Goal: Task Accomplishment & Management: Manage account settings

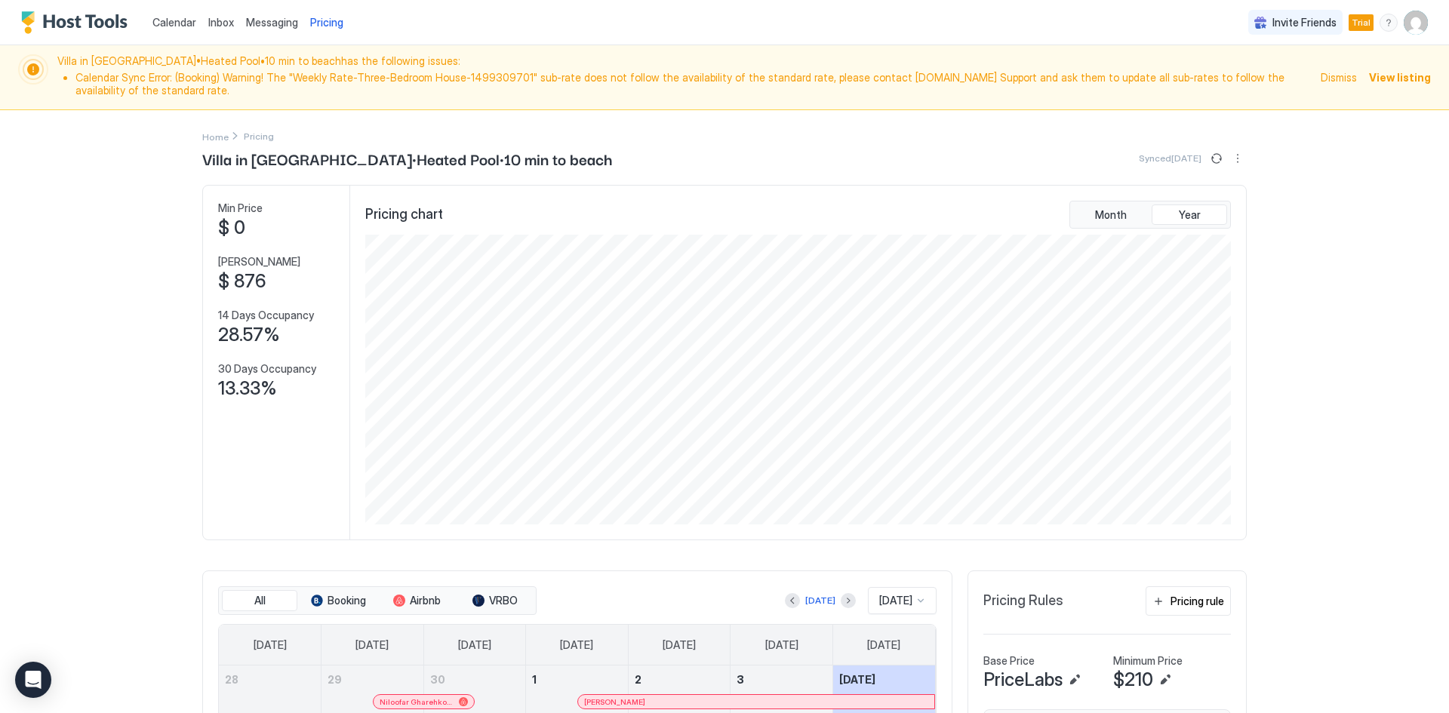
scroll to position [290, 869]
click at [701, 7] on div "Calendar Inbox Messaging Pricing Invite Friends Trial EM" at bounding box center [724, 22] width 1449 height 45
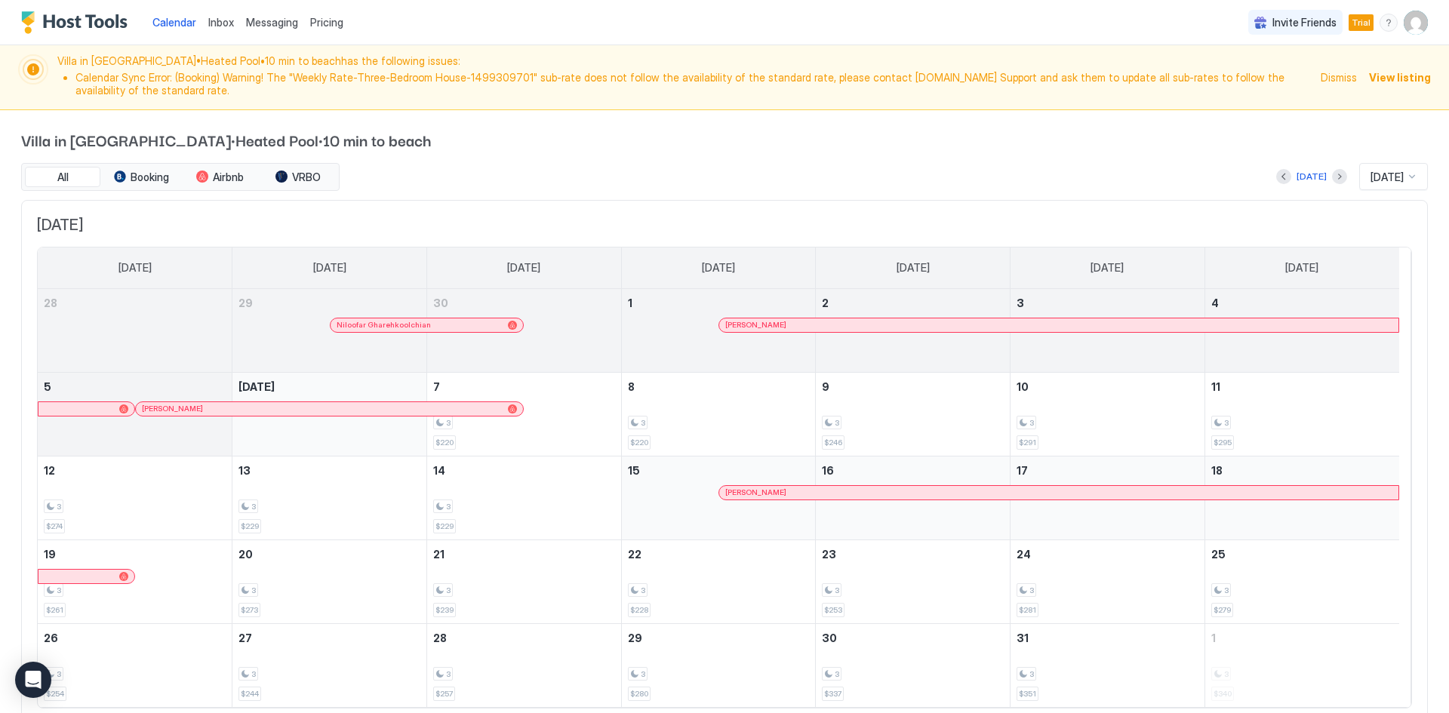
click at [1371, 175] on span "[DATE]" at bounding box center [1387, 178] width 33 height 14
click at [1376, 278] on span "Nov 2025" at bounding box center [1385, 272] width 30 height 11
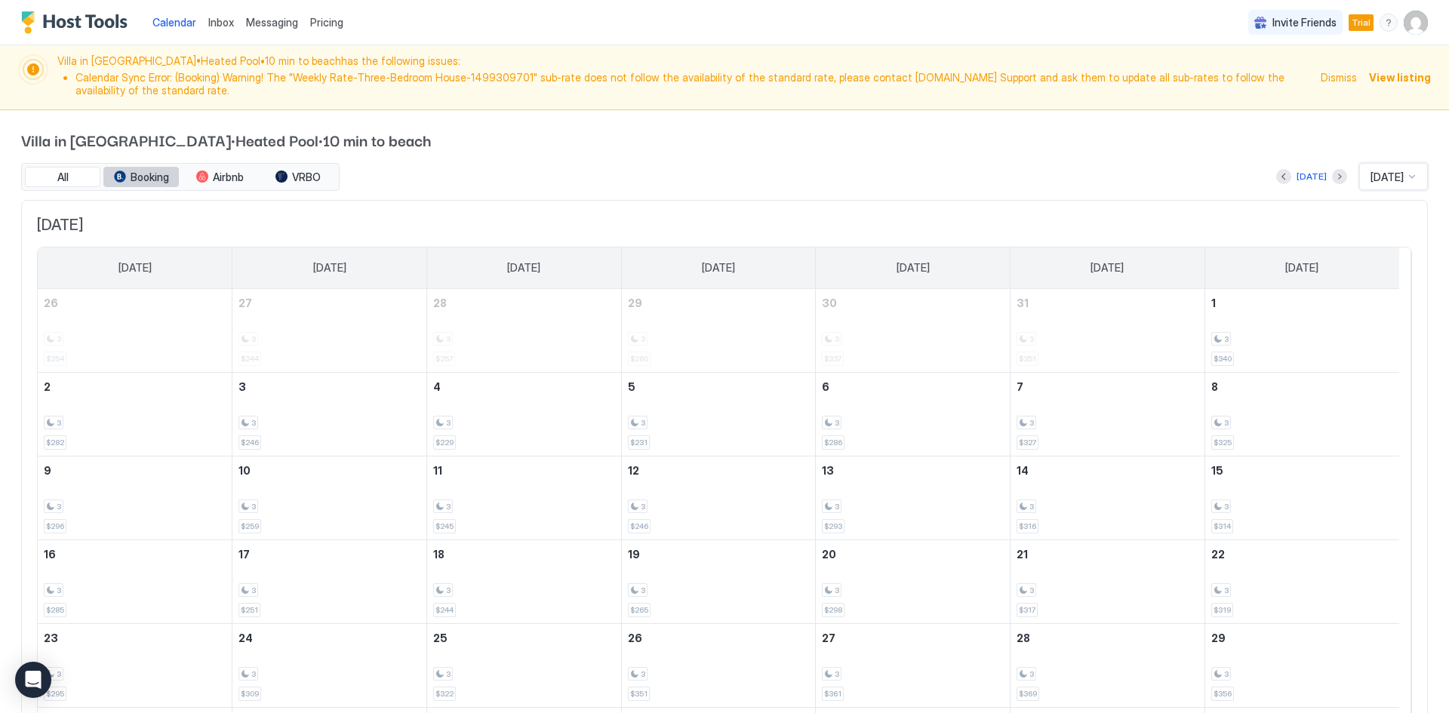
click at [137, 171] on span "Booking" at bounding box center [150, 178] width 38 height 14
click at [231, 171] on span "Airbnb" at bounding box center [228, 178] width 31 height 14
click at [303, 185] on button "VRBO" at bounding box center [297, 177] width 75 height 21
click at [109, 177] on button "Booking" at bounding box center [140, 177] width 75 height 21
drag, startPoint x: 1101, startPoint y: 149, endPoint x: 1082, endPoint y: 154, distance: 19.6
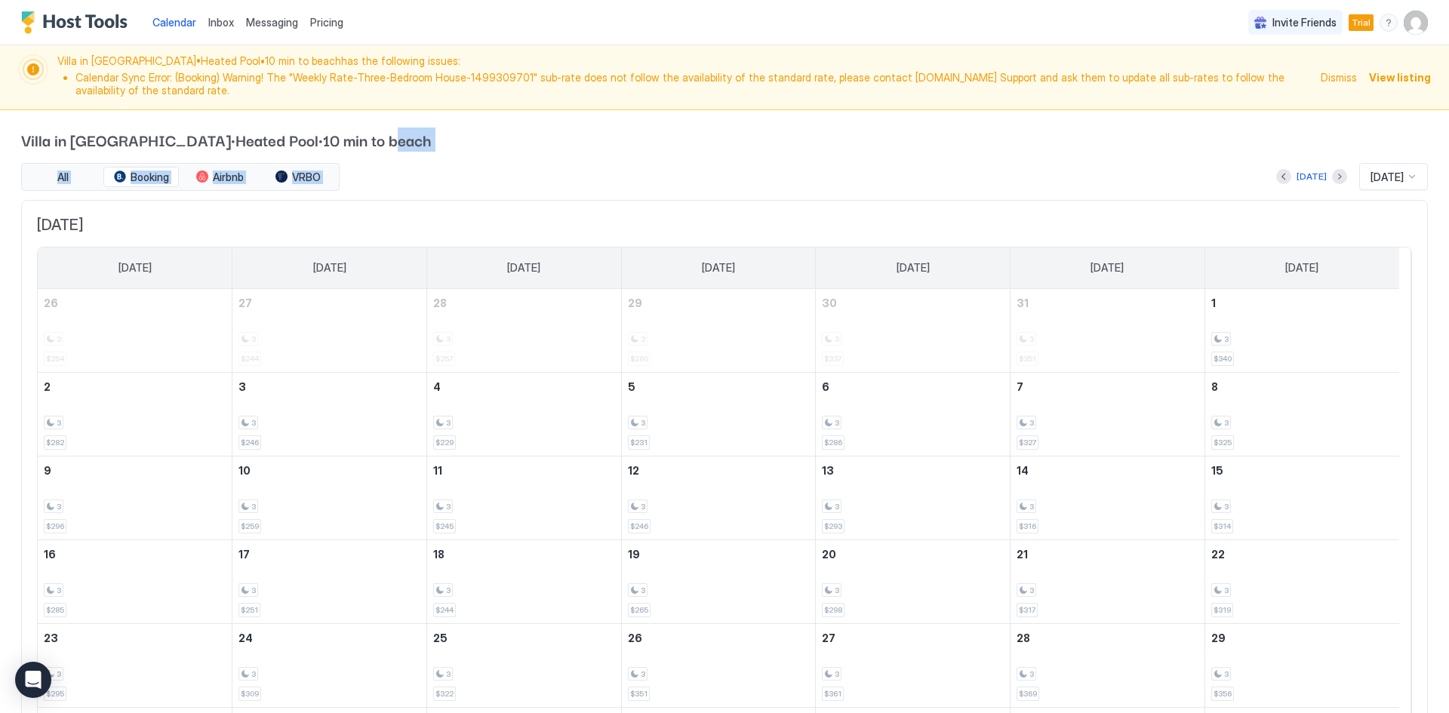
click at [1098, 163] on div "Villa in Wilton Manors•Heated Pool•10 min to beach All Booking Airbnb VRBO Toda…" at bounding box center [724, 468] width 1407 height 716
click at [1082, 154] on div "Villa in Wilton Manors•Heated Pool•10 min to beach All Booking Airbnb VRBO Toda…" at bounding box center [724, 468] width 1407 height 716
click at [1404, 19] on img "User profile" at bounding box center [1416, 23] width 24 height 24
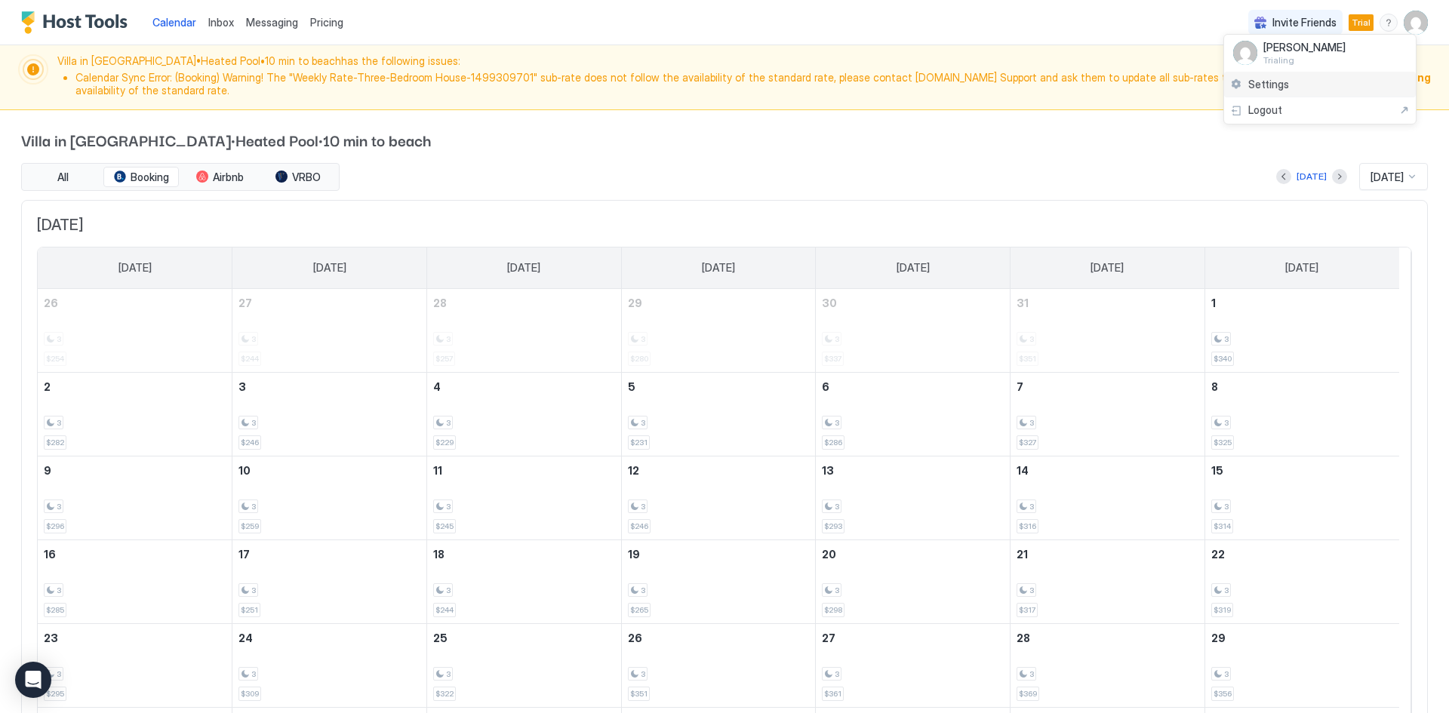
click at [1280, 87] on span "Settings" at bounding box center [1268, 85] width 41 height 14
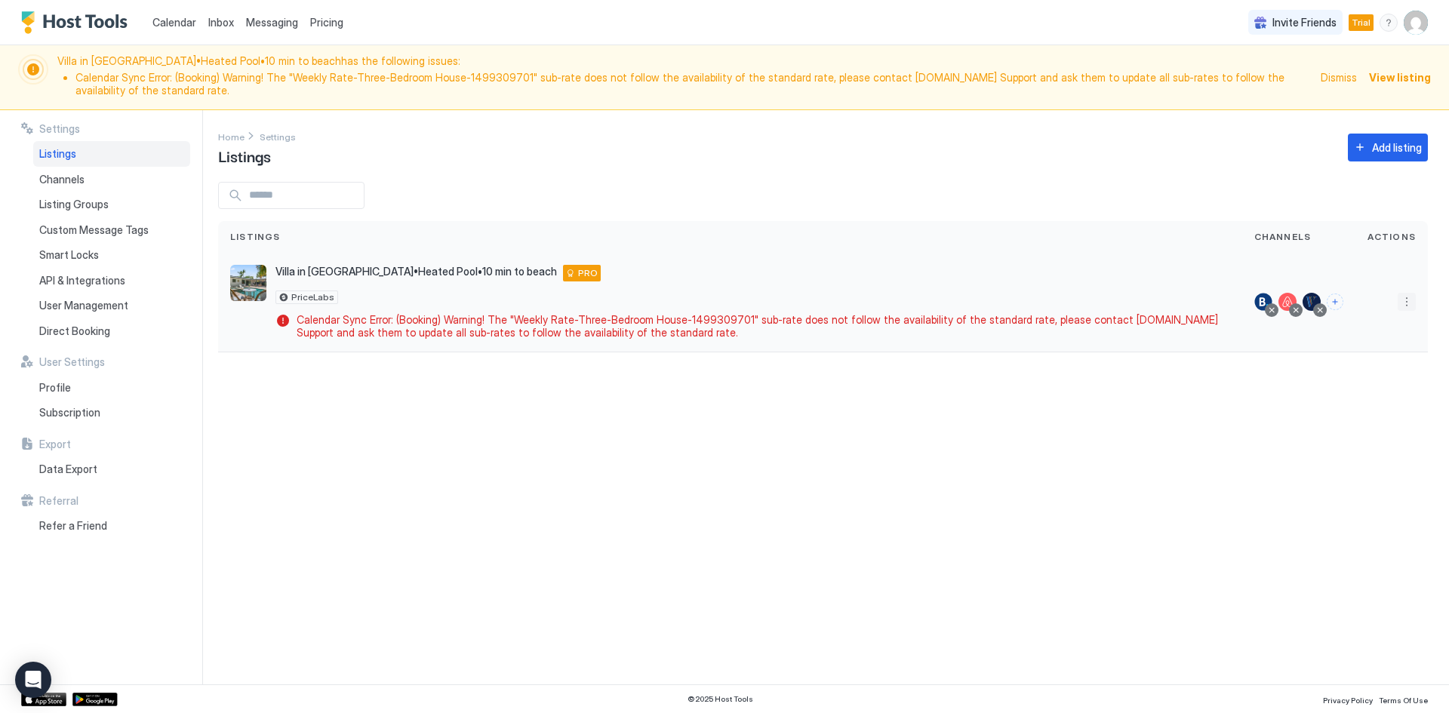
click at [1401, 303] on button "More options" at bounding box center [1407, 302] width 18 height 18
click at [1351, 373] on span "Listing Settings" at bounding box center [1372, 371] width 67 height 11
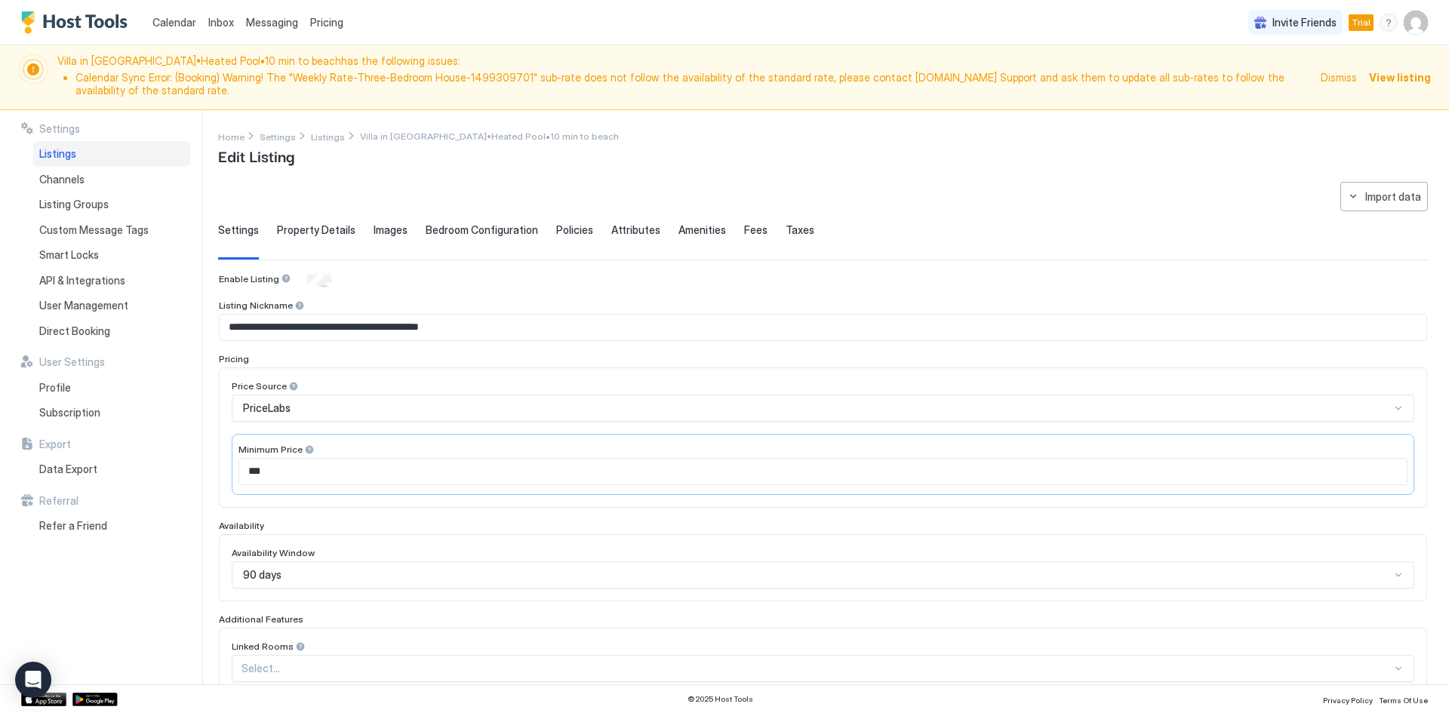
click at [322, 231] on span "Property Details" at bounding box center [316, 230] width 78 height 14
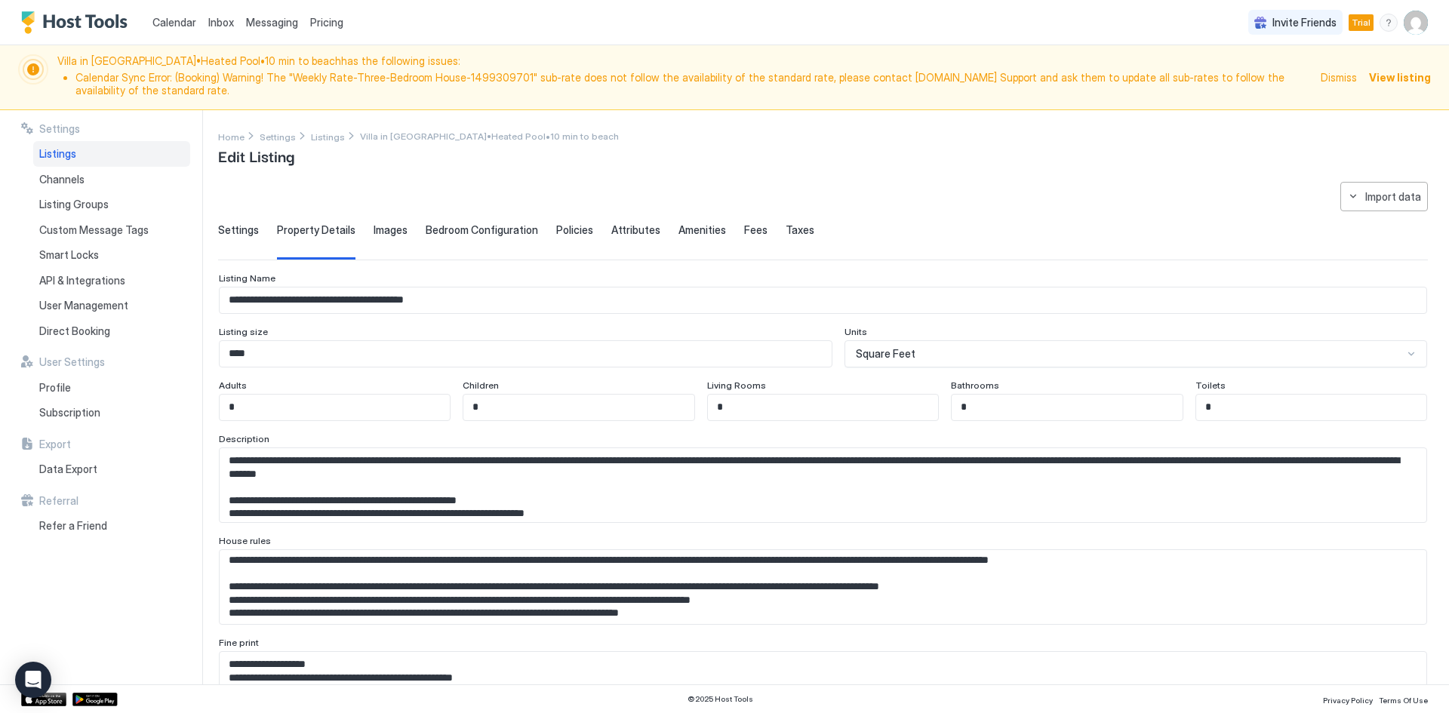
click at [469, 235] on span "Bedroom Configuration" at bounding box center [482, 230] width 112 height 14
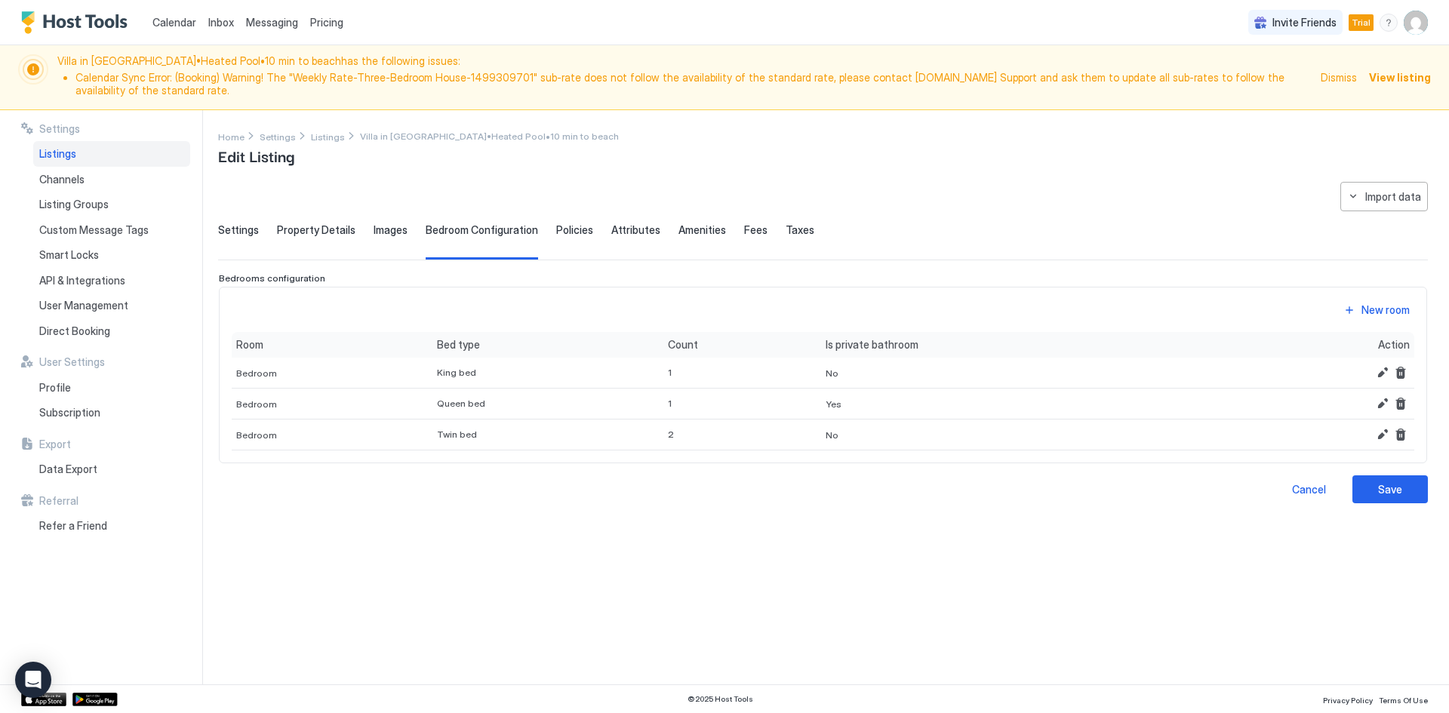
click at [571, 233] on span "Policies" at bounding box center [574, 230] width 37 height 14
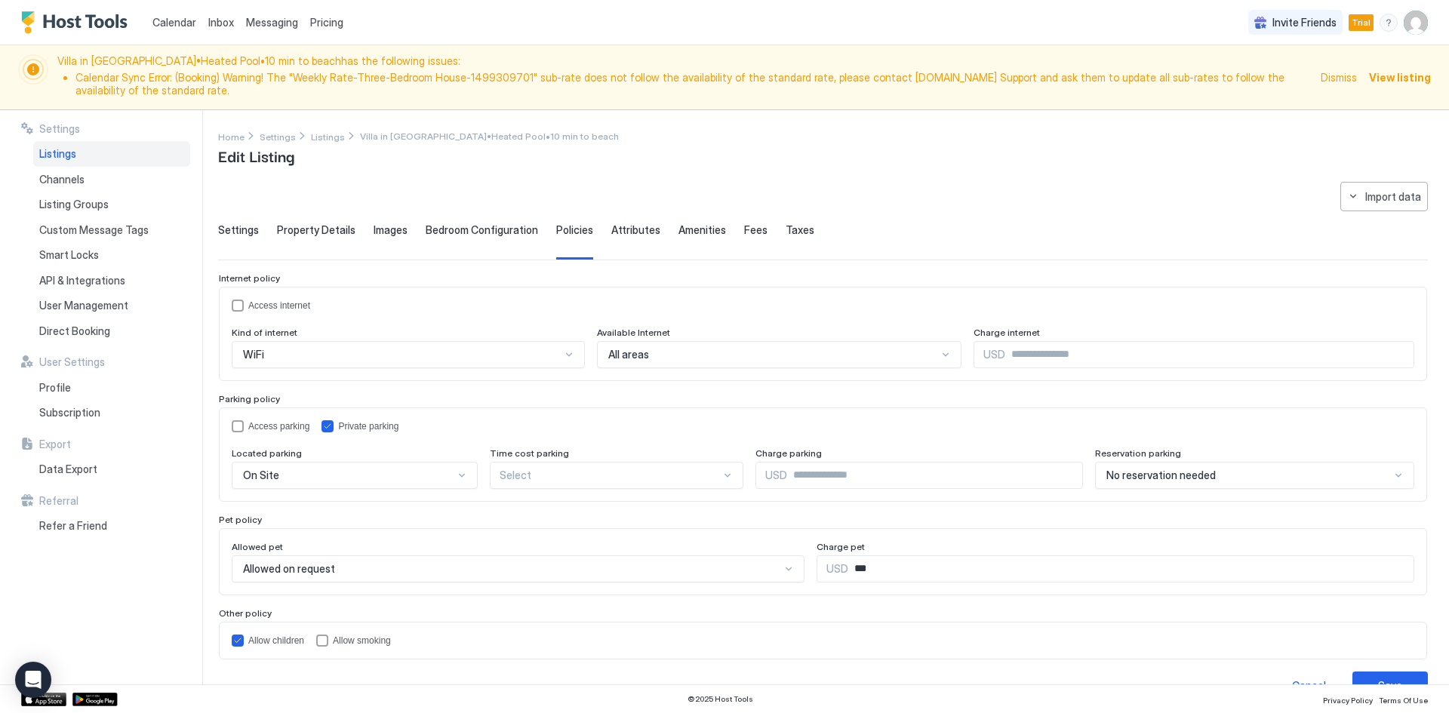
click at [632, 234] on span "Attributes" at bounding box center [635, 230] width 49 height 14
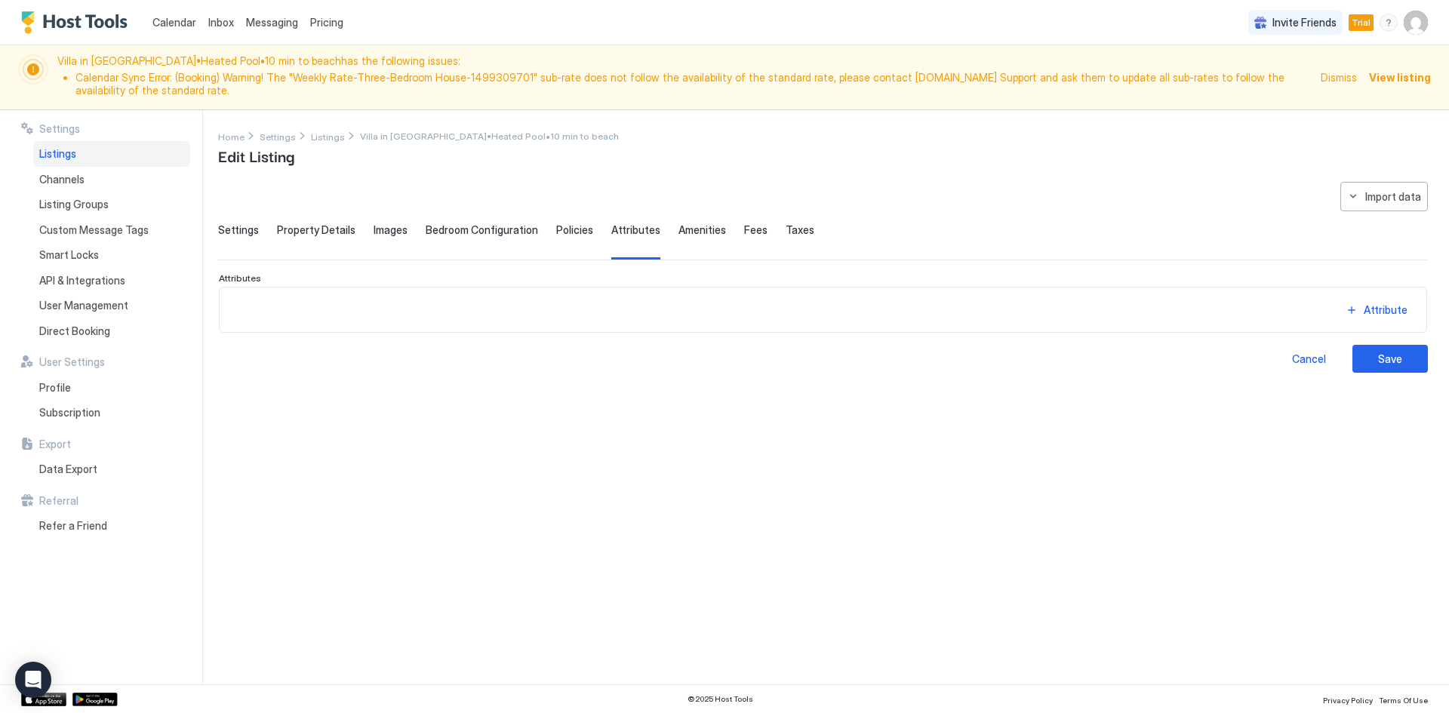
click at [694, 229] on span "Amenities" at bounding box center [703, 230] width 48 height 14
click at [748, 223] on span "Fees" at bounding box center [755, 230] width 23 height 14
click at [792, 228] on span "Taxes" at bounding box center [800, 230] width 29 height 14
click at [541, 229] on div "Settings Property Details Images Bedroom Configuration Policies Attributes Amen…" at bounding box center [823, 241] width 1210 height 37
click at [576, 229] on span "Policies" at bounding box center [574, 230] width 37 height 14
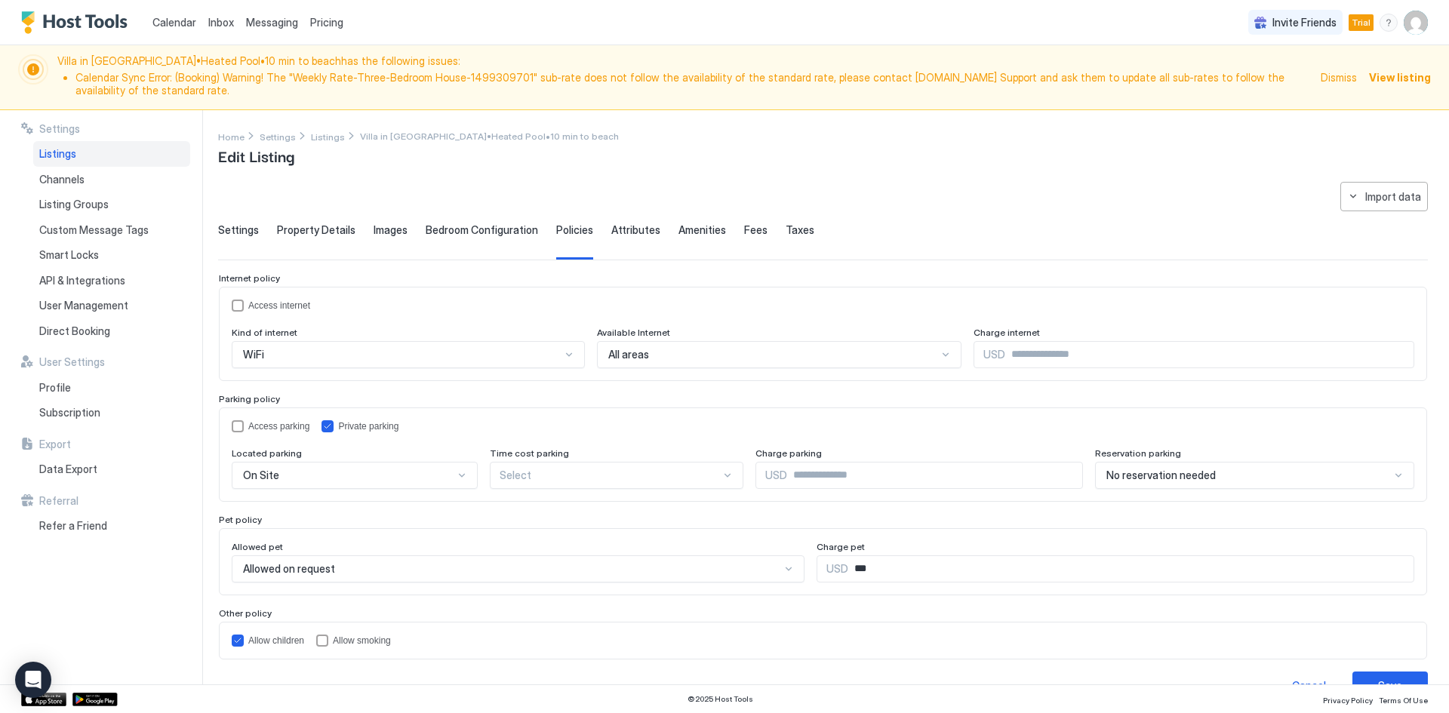
click at [1406, 75] on span "View listing" at bounding box center [1400, 77] width 62 height 16
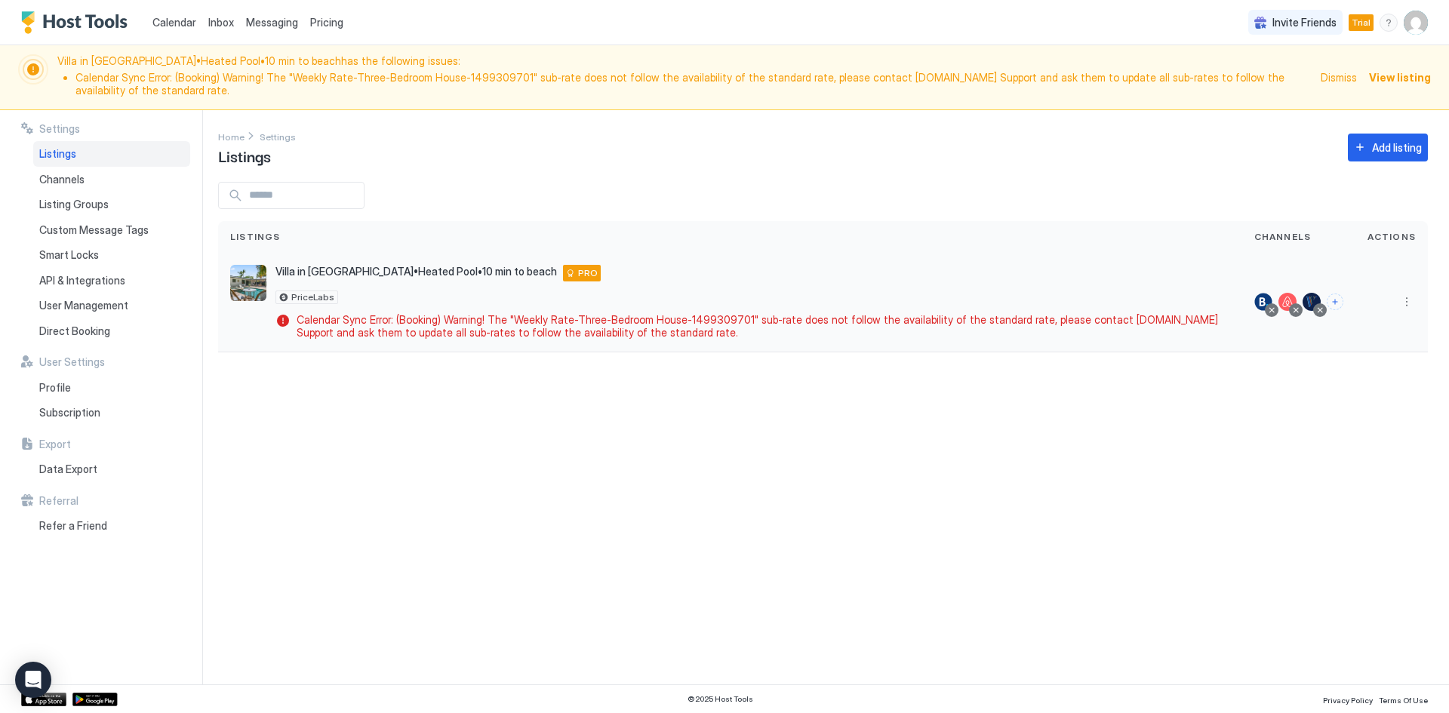
click at [1262, 299] on div at bounding box center [1263, 302] width 18 height 18
click at [1411, 303] on button "More options" at bounding box center [1407, 302] width 18 height 18
click at [707, 429] on div at bounding box center [724, 356] width 1449 height 713
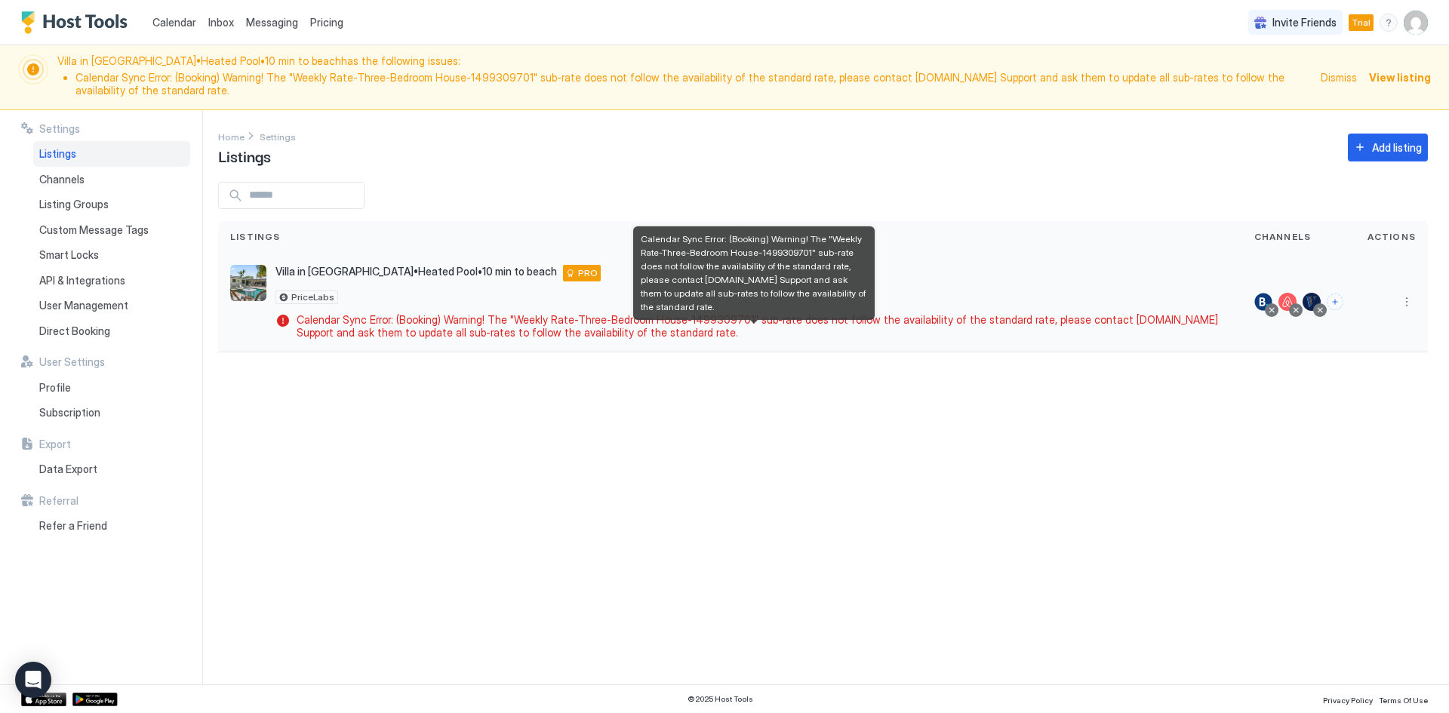
click at [511, 330] on span "Calendar Sync Error: (Booking) Warning! The "Weekly Rate-Three-Bedroom House-14…" at bounding box center [761, 326] width 928 height 26
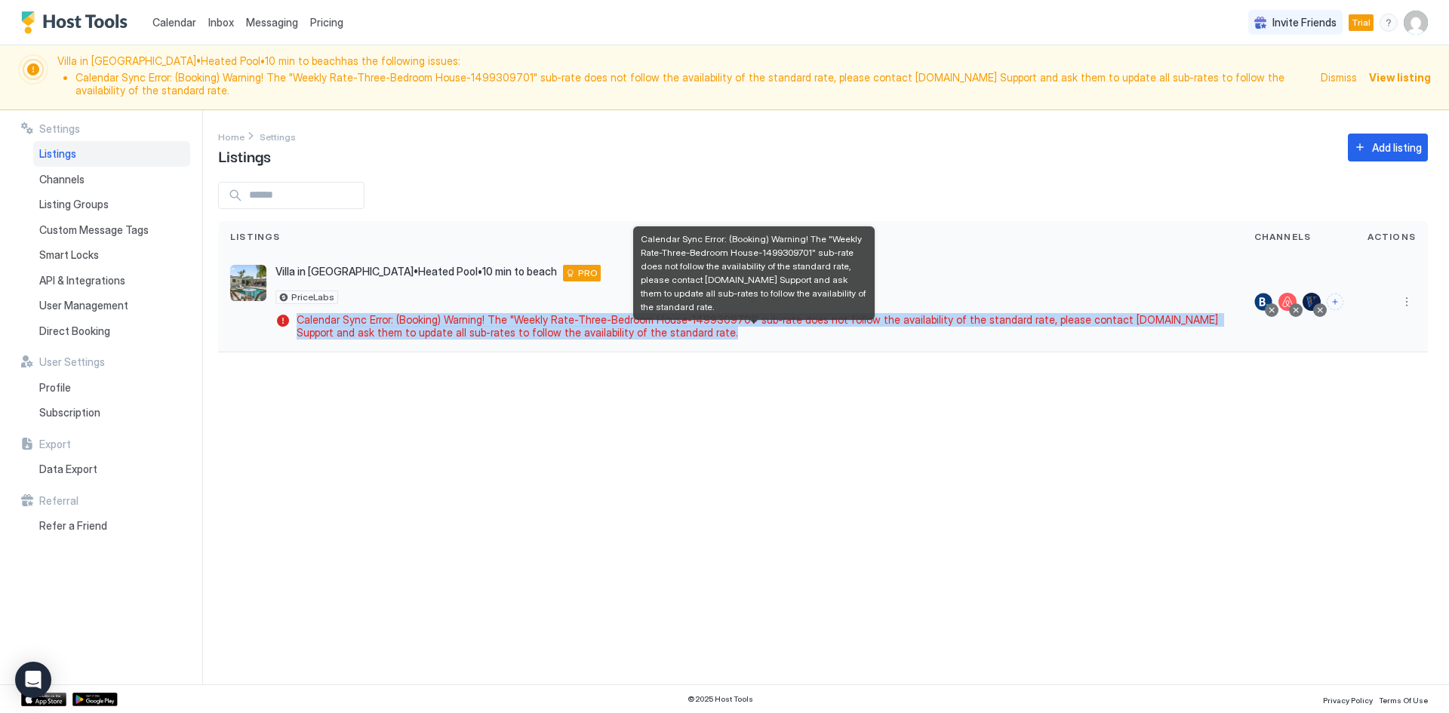
click at [511, 330] on span "Calendar Sync Error: (Booking) Warning! The "Weekly Rate-Three-Bedroom House-14…" at bounding box center [761, 326] width 928 height 26
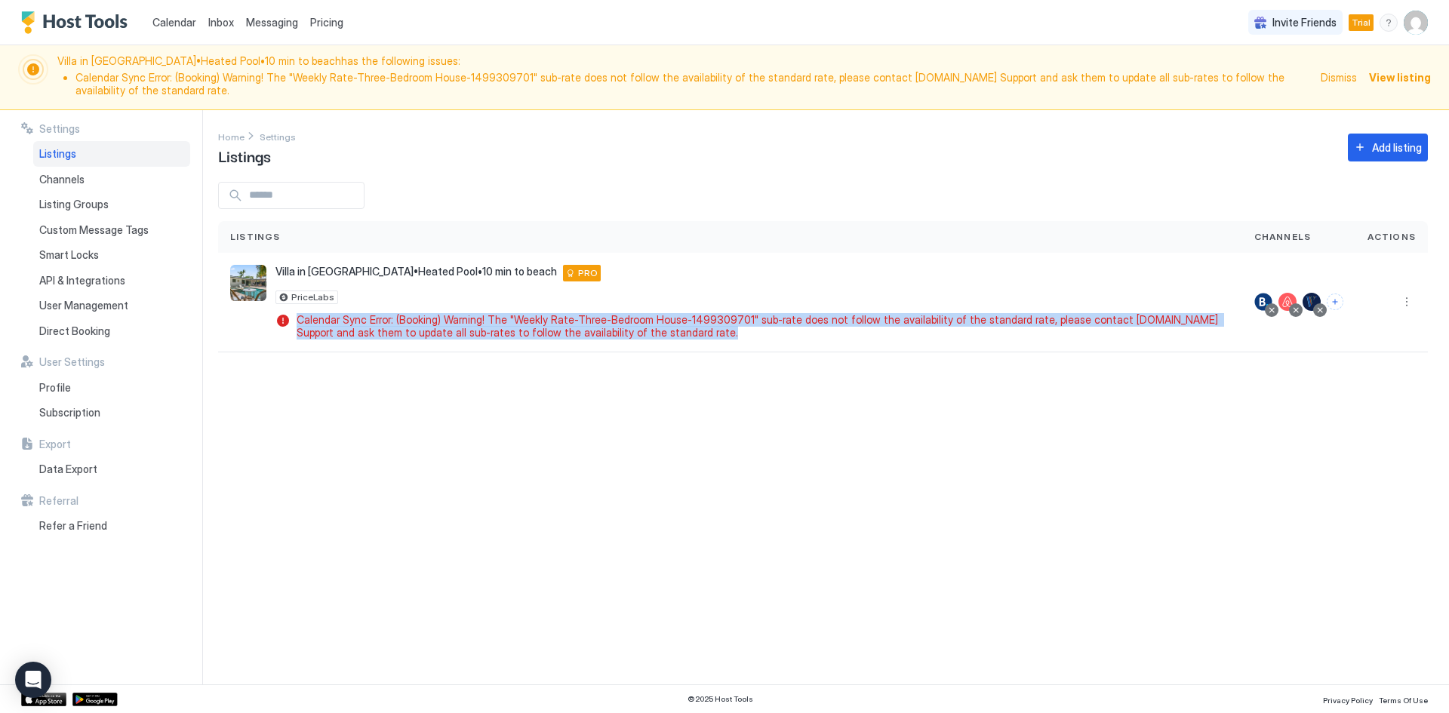
click at [633, 400] on div "Settings Home Settings Listings Add listing Listings Channels Actions Villa in …" at bounding box center [833, 397] width 1231 height 575
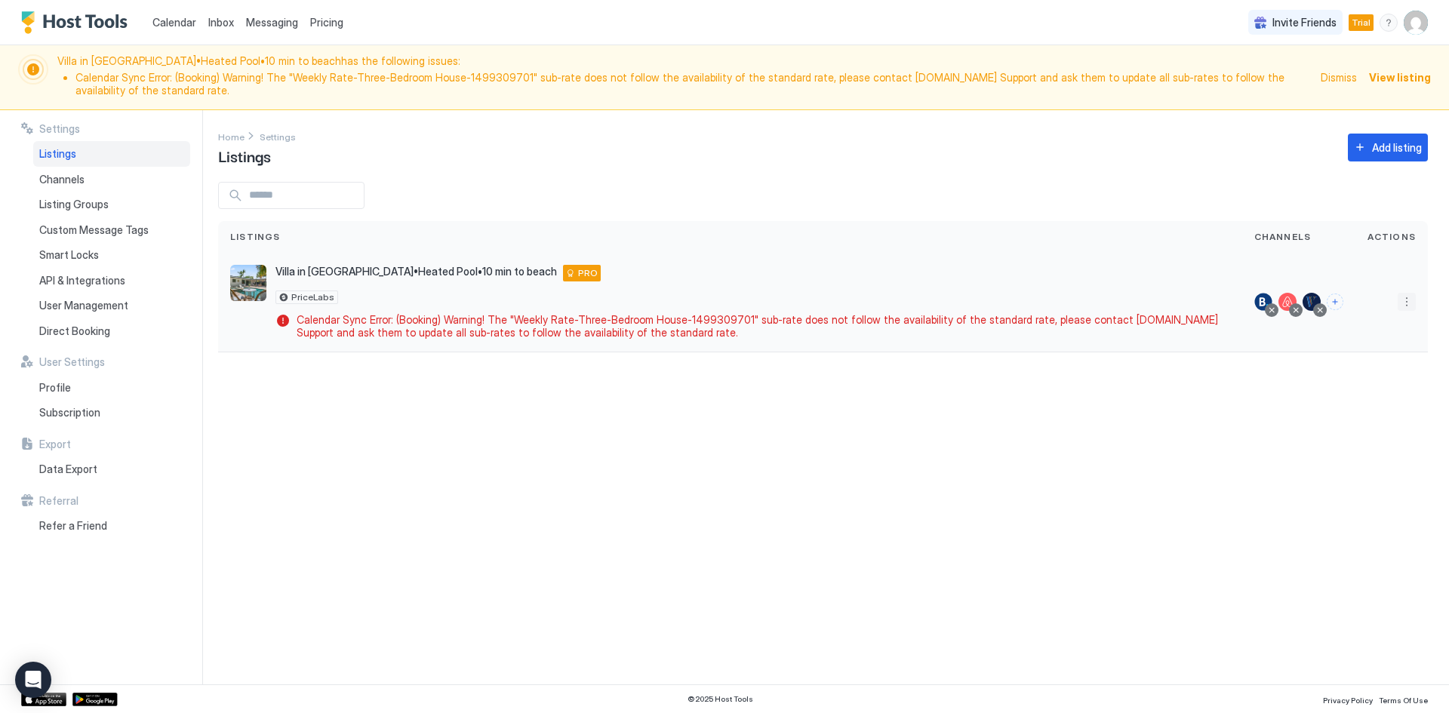
click at [1405, 303] on button "More options" at bounding box center [1407, 302] width 18 height 18
click at [1275, 310] on div at bounding box center [1272, 310] width 8 height 8
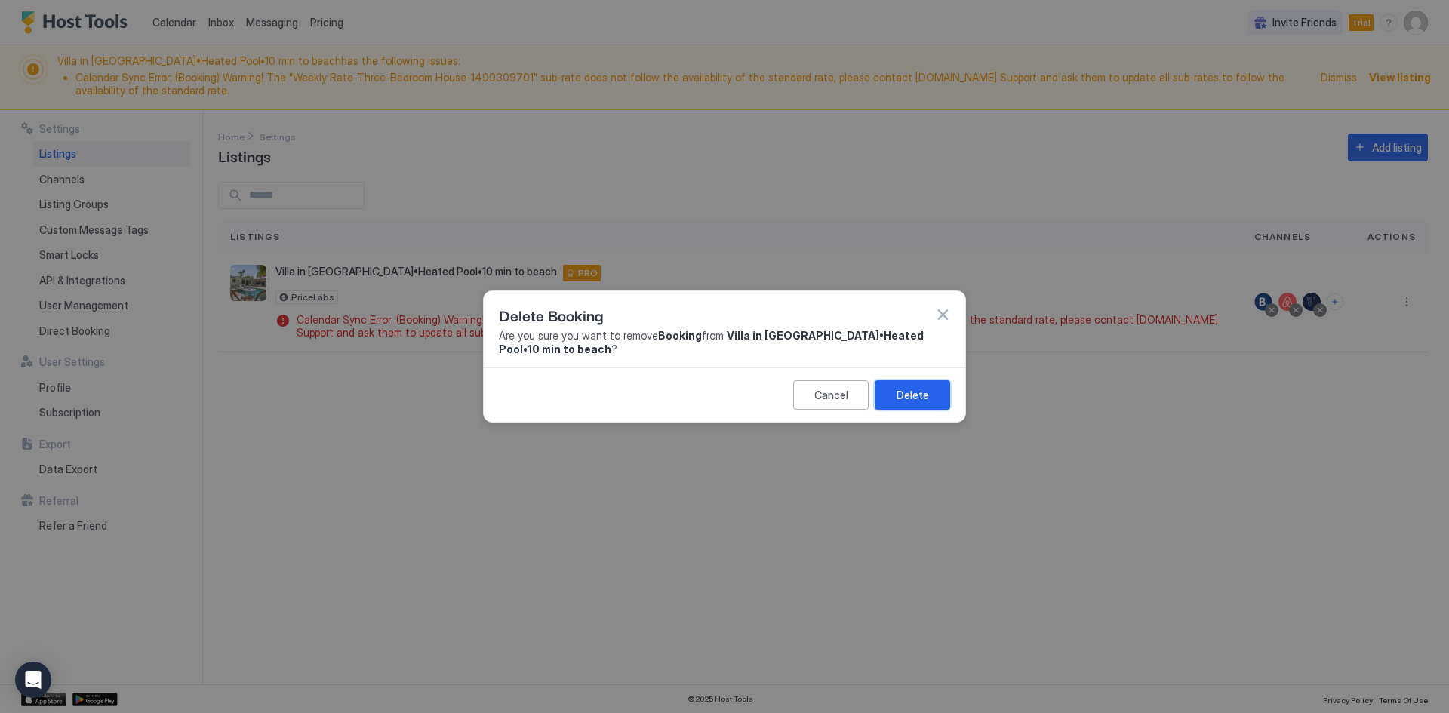
click at [913, 402] on div "Delete" at bounding box center [913, 395] width 32 height 16
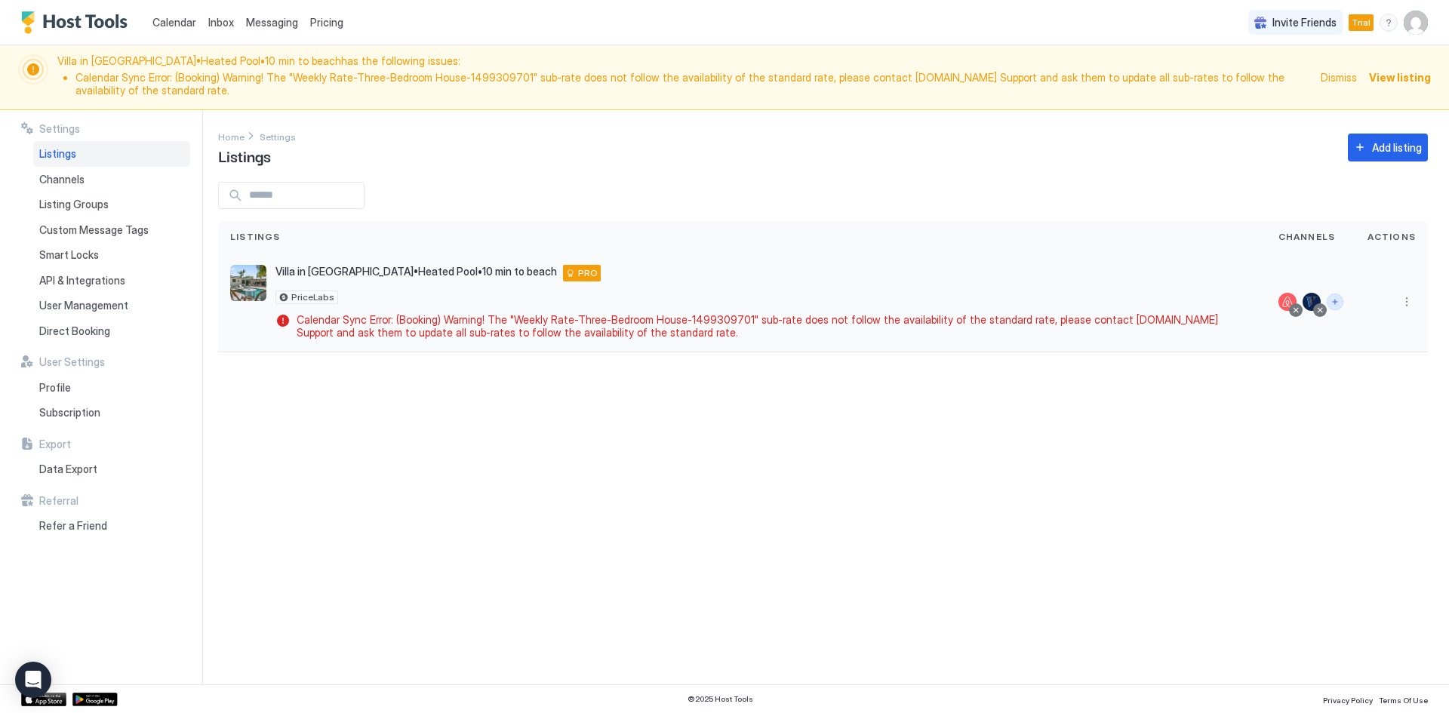
click at [1341, 306] on button "Connect channels" at bounding box center [1335, 302] width 17 height 17
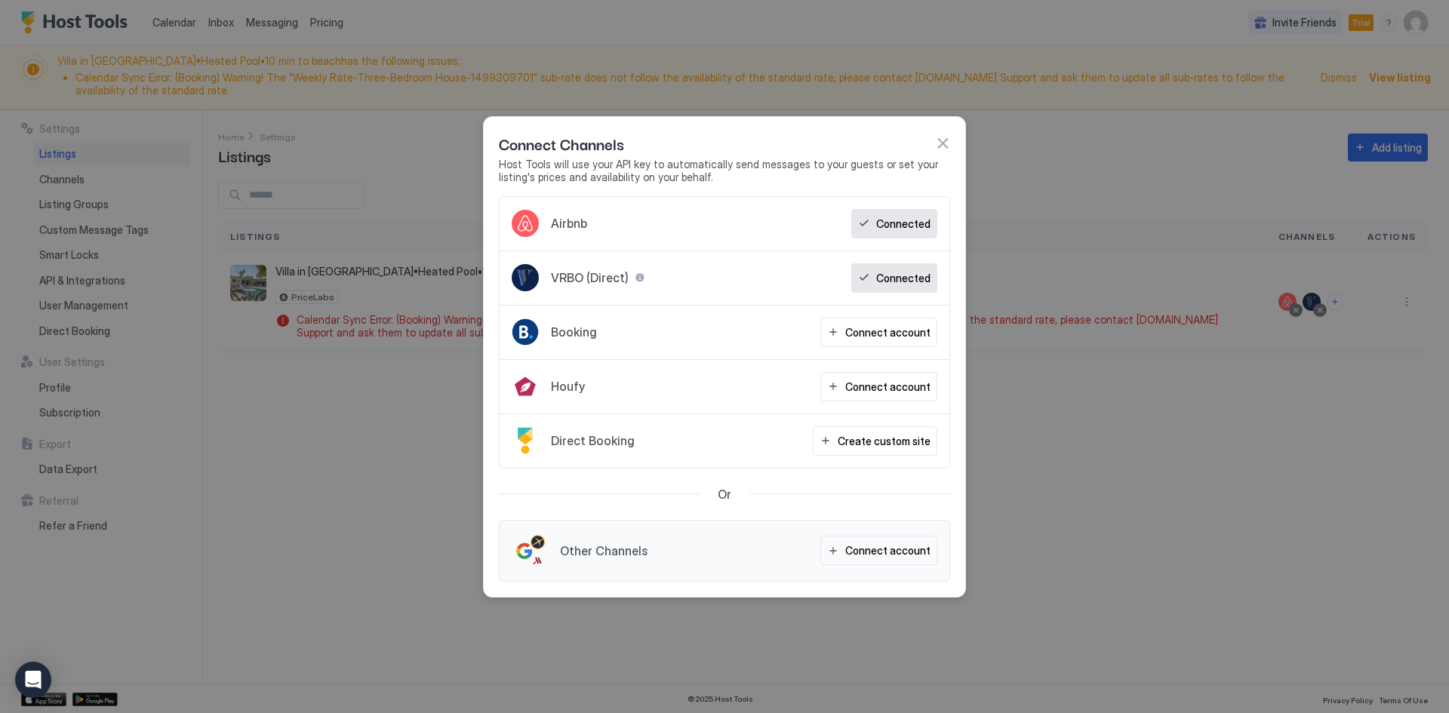
drag, startPoint x: 947, startPoint y: 143, endPoint x: 268, endPoint y: 2, distance: 693.1
click at [945, 142] on button "button" at bounding box center [942, 143] width 15 height 15
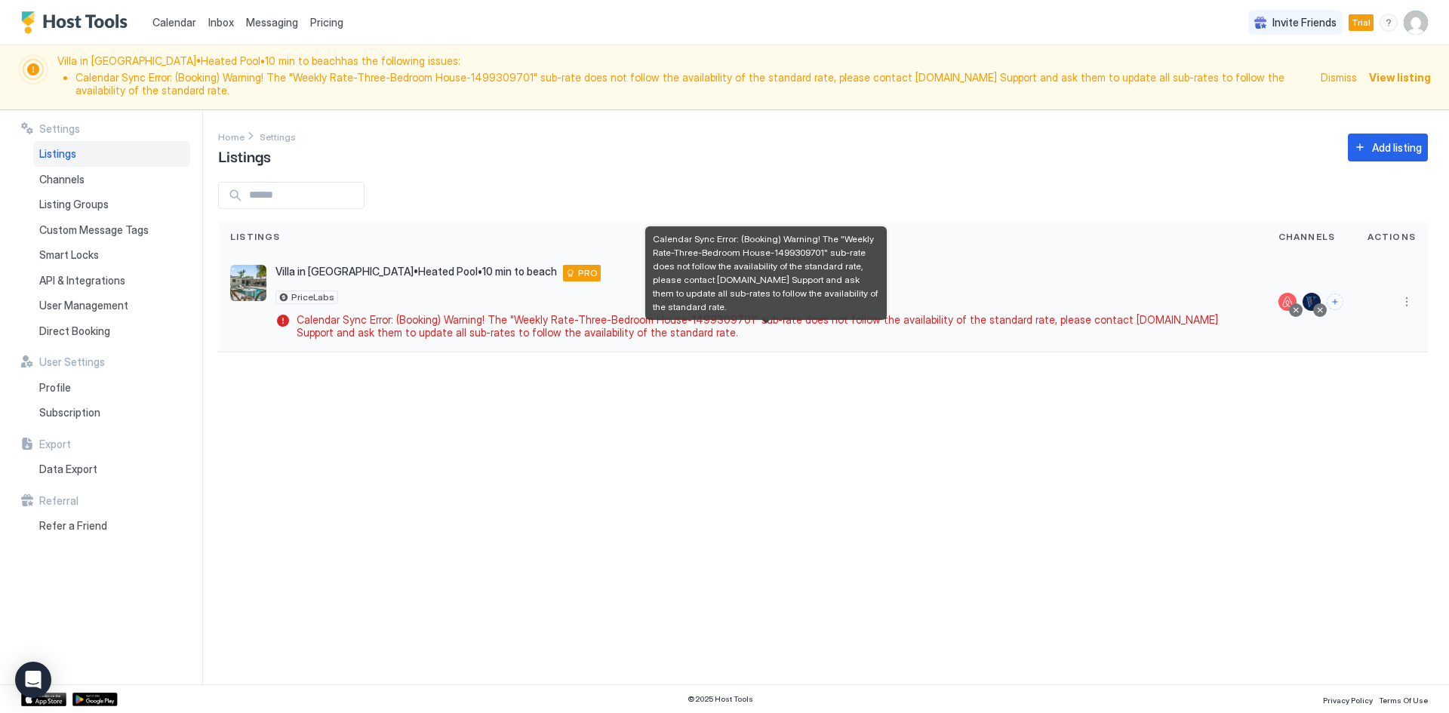
click at [421, 332] on span "Calendar Sync Error: (Booking) Warning! The "Weekly Rate-Three-Bedroom House-14…" at bounding box center [773, 326] width 952 height 26
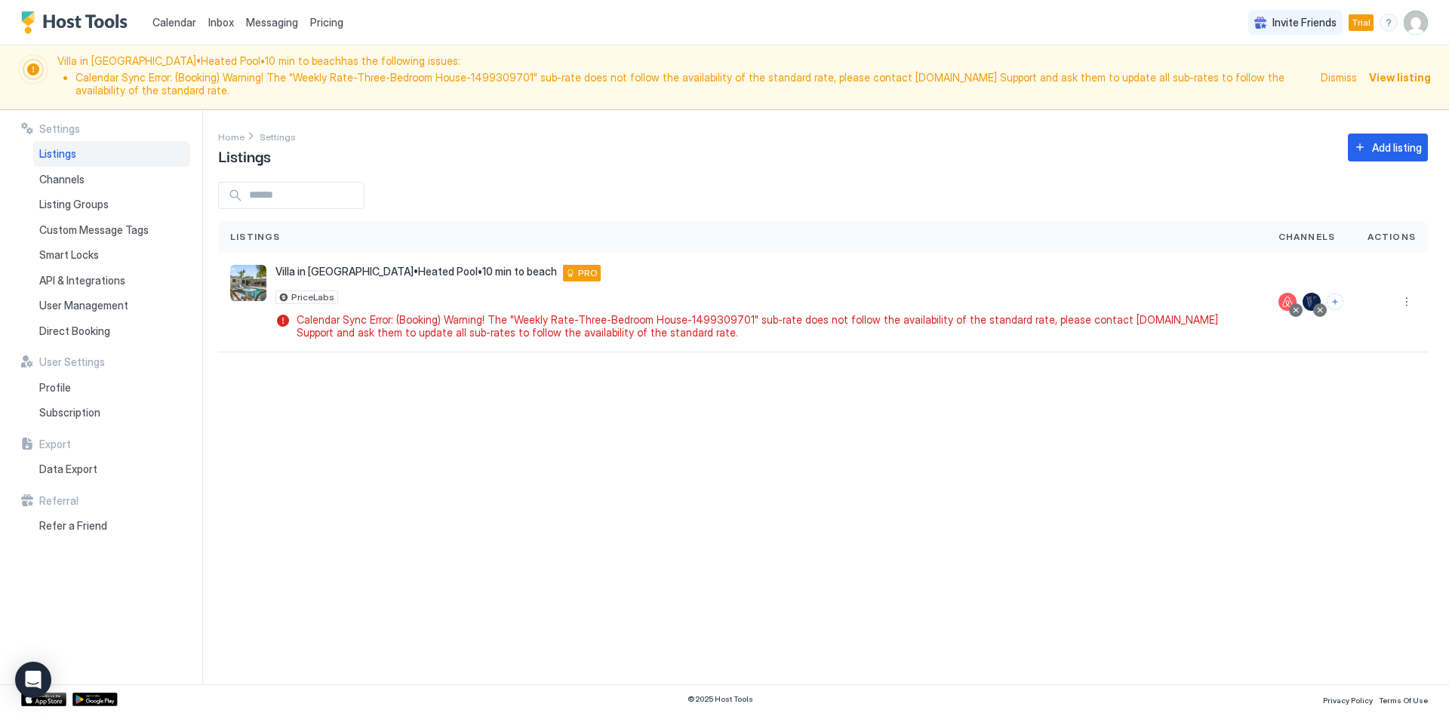
click at [419, 382] on div "Settings Home Settings Listings Add listing Listings Channels Actions Villa in …" at bounding box center [833, 397] width 1231 height 575
click at [1408, 300] on button "More options" at bounding box center [1407, 302] width 18 height 18
click at [1372, 375] on span "Listing Settings" at bounding box center [1372, 371] width 67 height 11
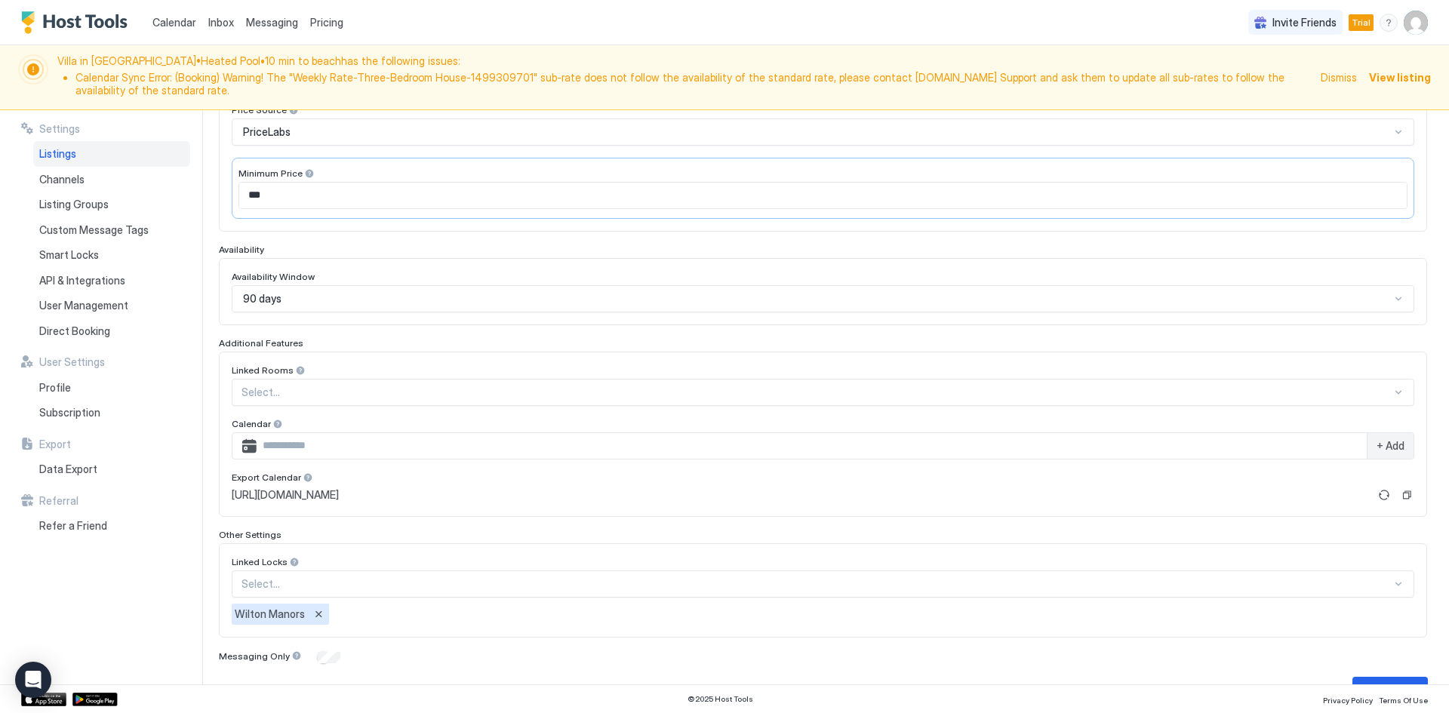
scroll to position [315, 0]
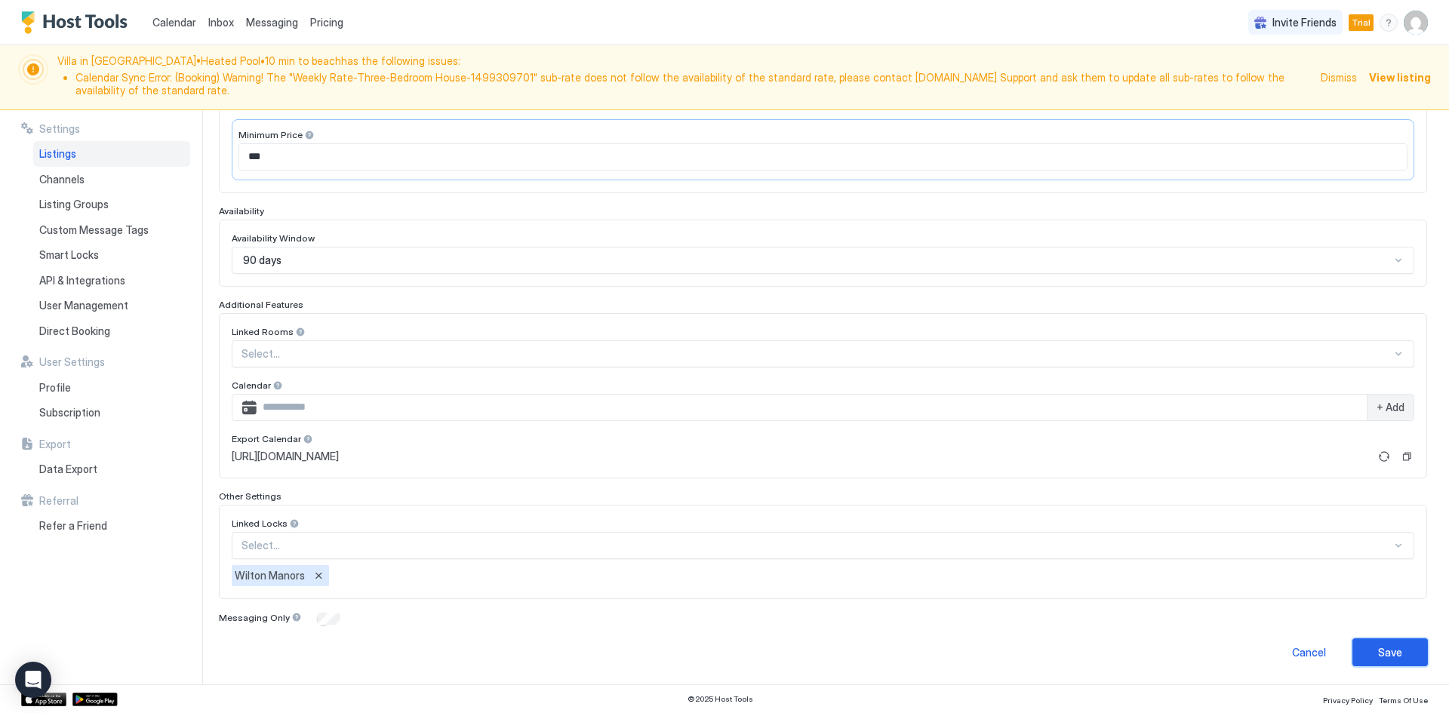
click at [1381, 648] on div "Save" at bounding box center [1390, 653] width 24 height 16
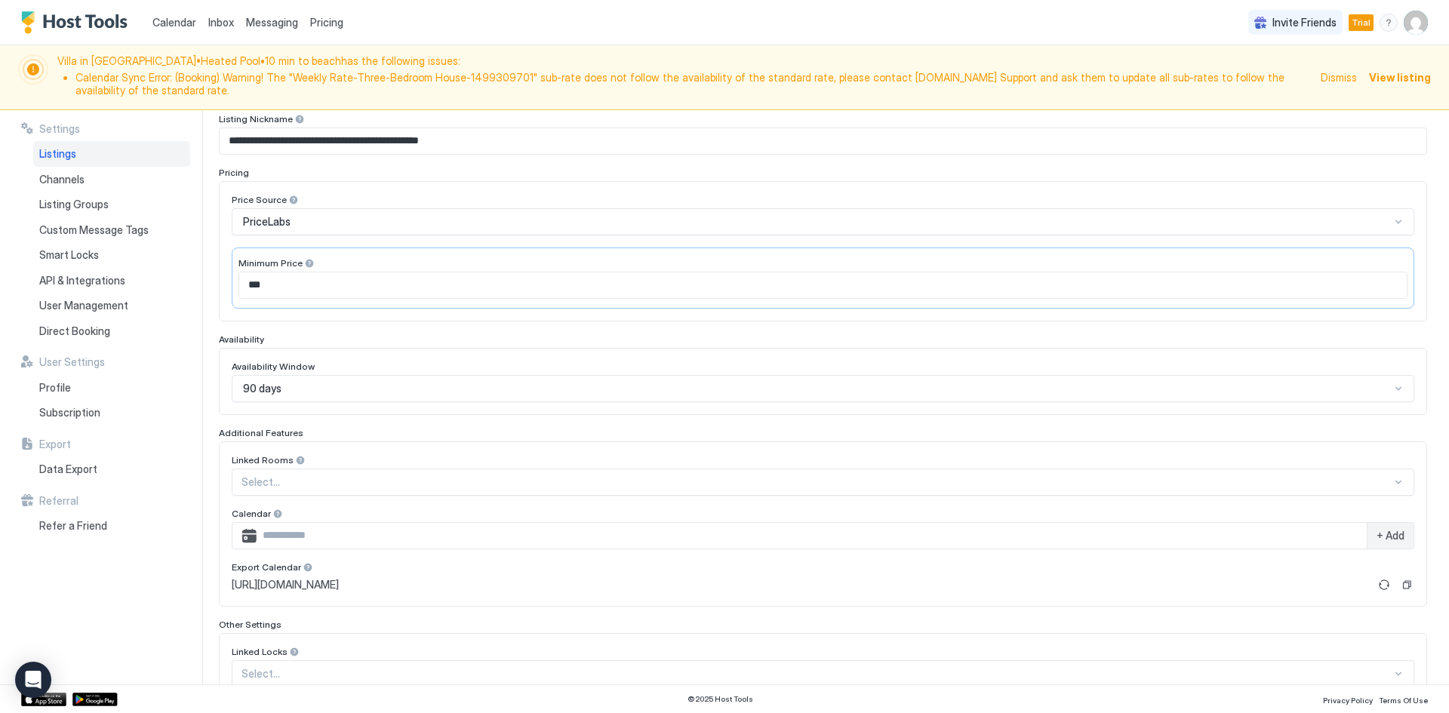
scroll to position [0, 0]
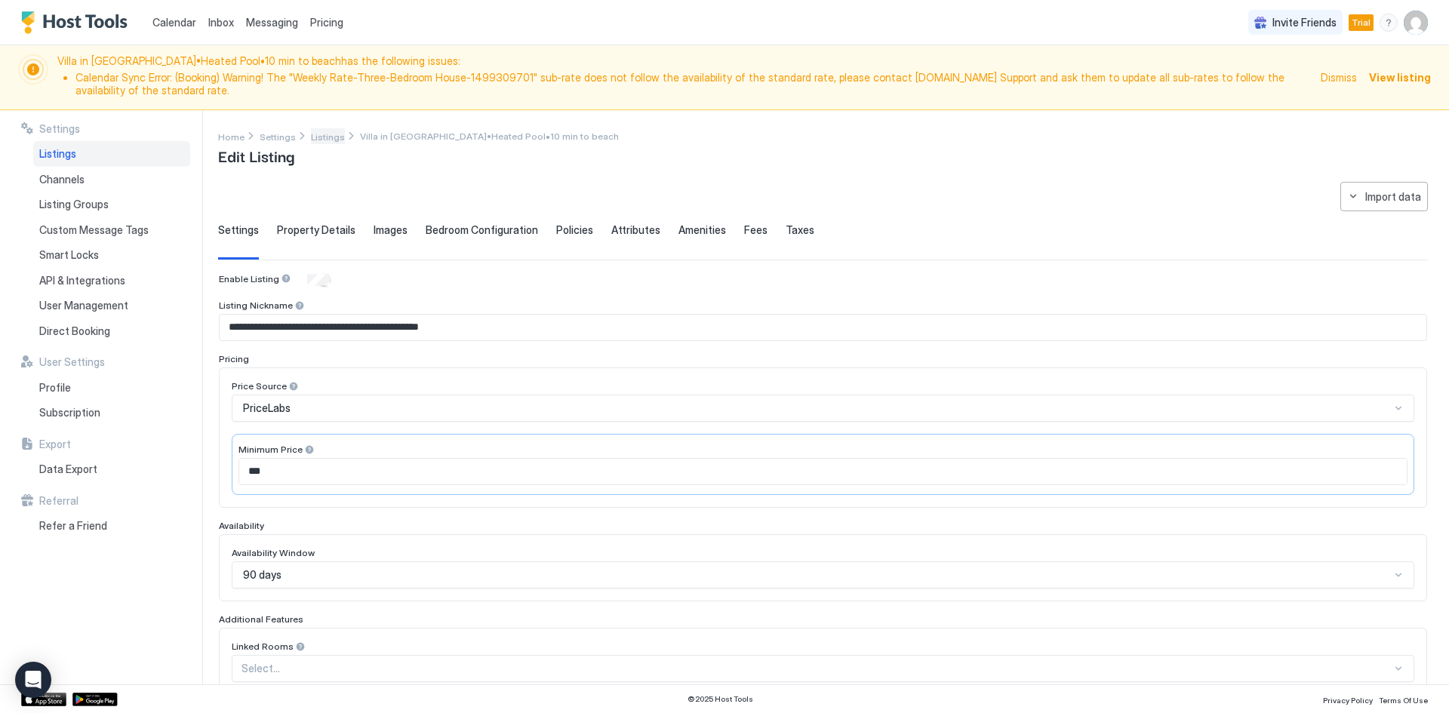
click at [313, 143] on link "Listings" at bounding box center [328, 136] width 34 height 16
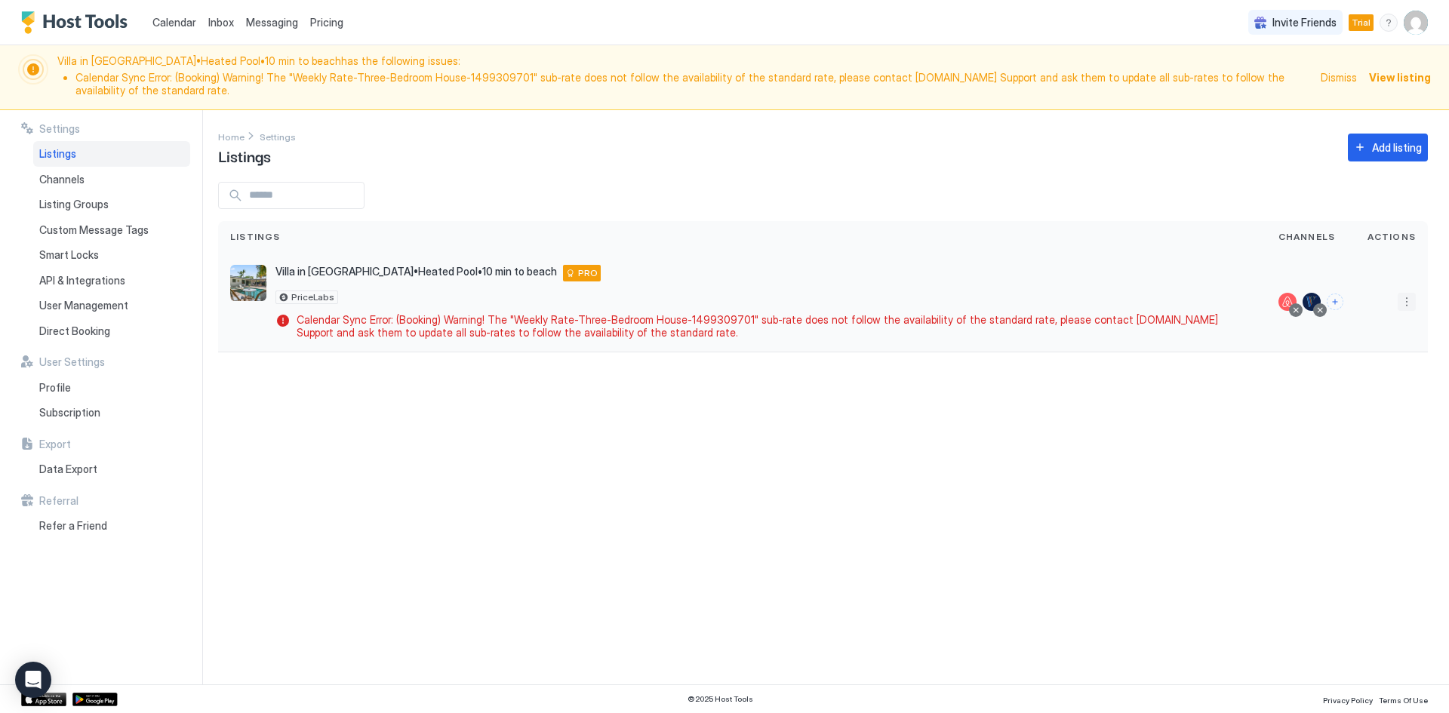
click at [1408, 298] on button "More options" at bounding box center [1407, 302] width 18 height 18
click at [1359, 398] on span "Connect Channel" at bounding box center [1376, 395] width 75 height 11
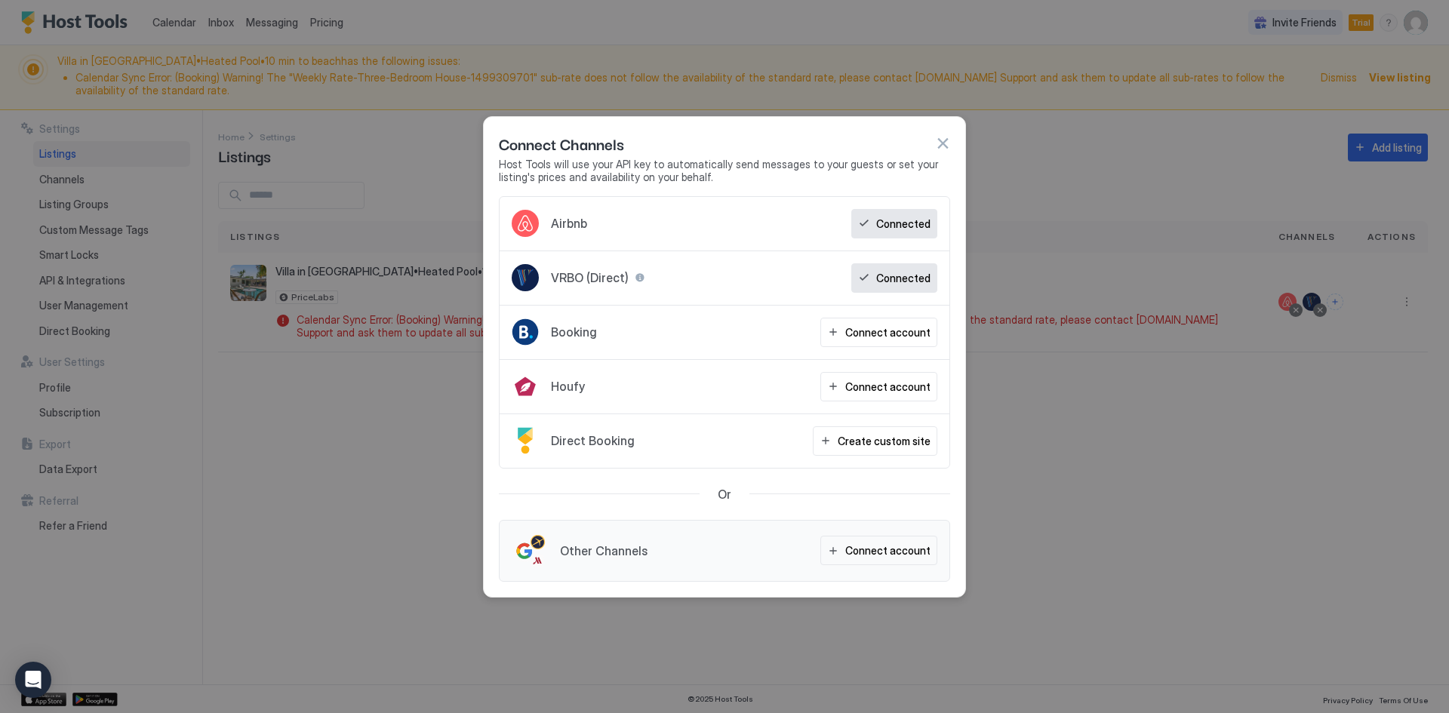
click at [939, 146] on button "button" at bounding box center [942, 143] width 15 height 15
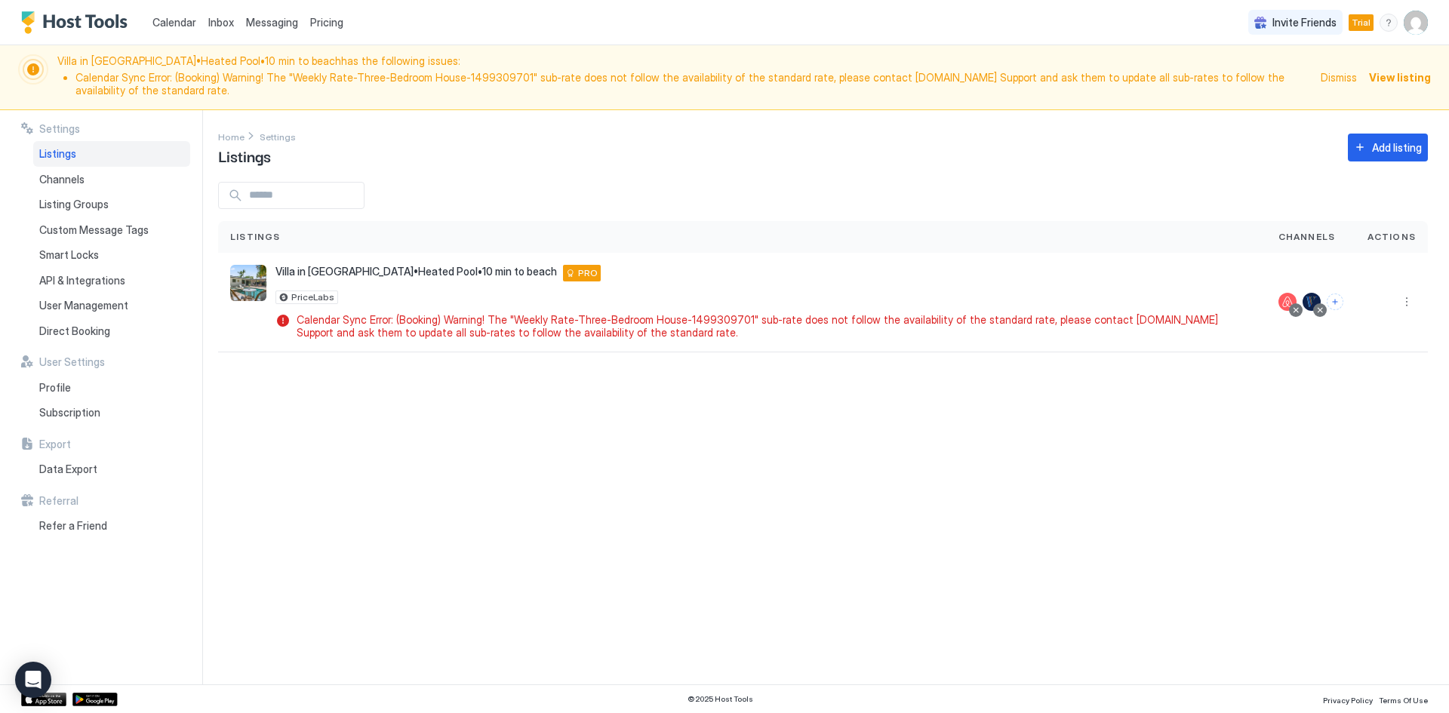
drag, startPoint x: 780, startPoint y: 11, endPoint x: 818, endPoint y: 72, distance: 72.5
click at [781, 11] on div "Calendar Inbox Messaging Pricing Invite Friends Trial EM" at bounding box center [724, 22] width 1449 height 45
click at [1402, 306] on button "More options" at bounding box center [1407, 302] width 18 height 18
click at [1363, 399] on span "Connect Channel" at bounding box center [1376, 395] width 75 height 11
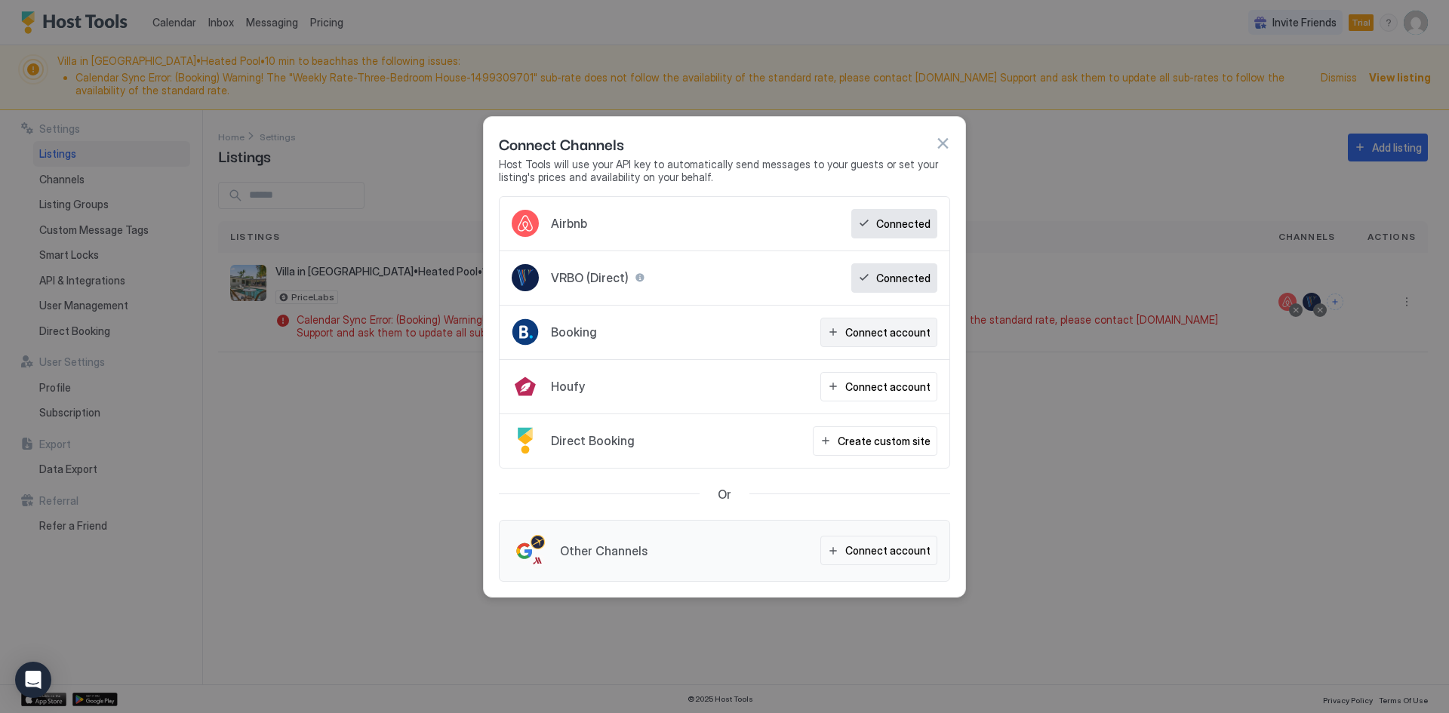
click at [886, 337] on div "Connect account" at bounding box center [887, 333] width 85 height 16
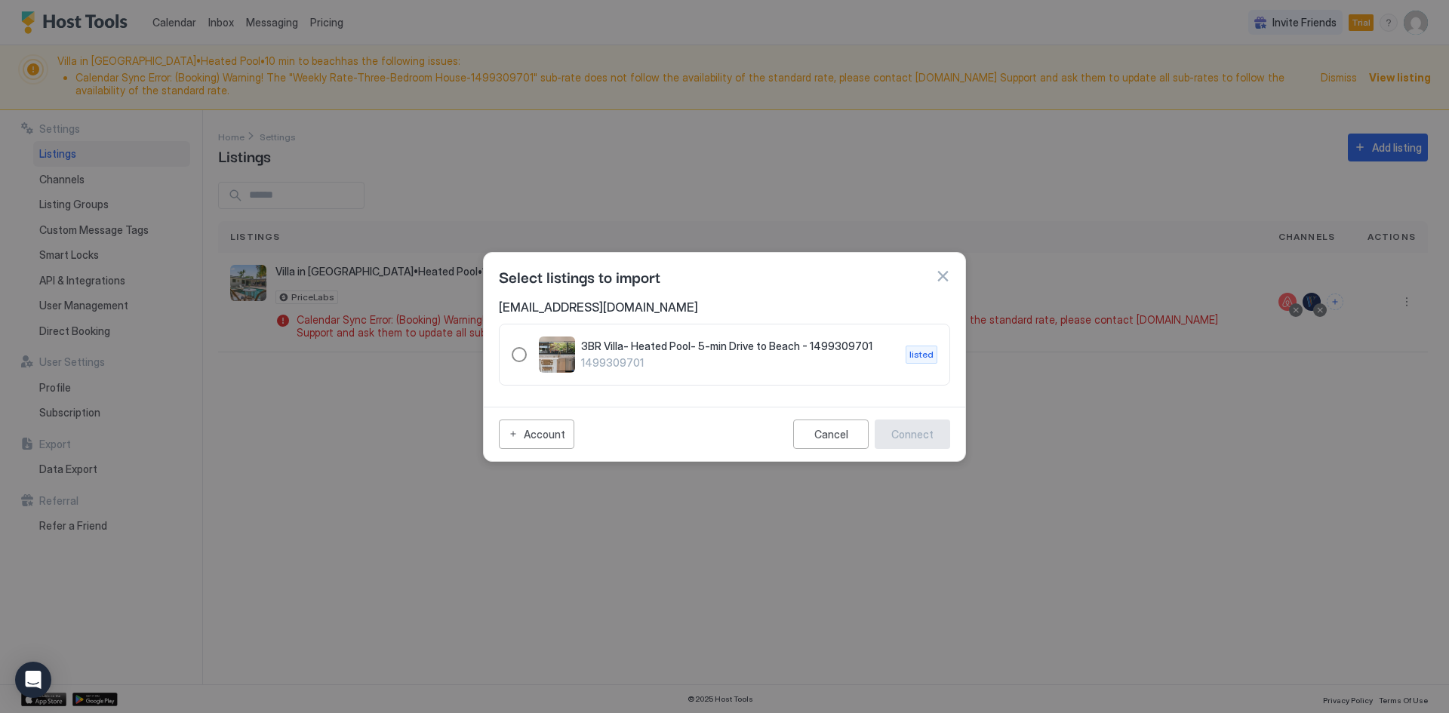
click at [516, 356] on div "1499309701" at bounding box center [519, 354] width 15 height 15
click at [938, 441] on button "Connect" at bounding box center [912, 434] width 75 height 29
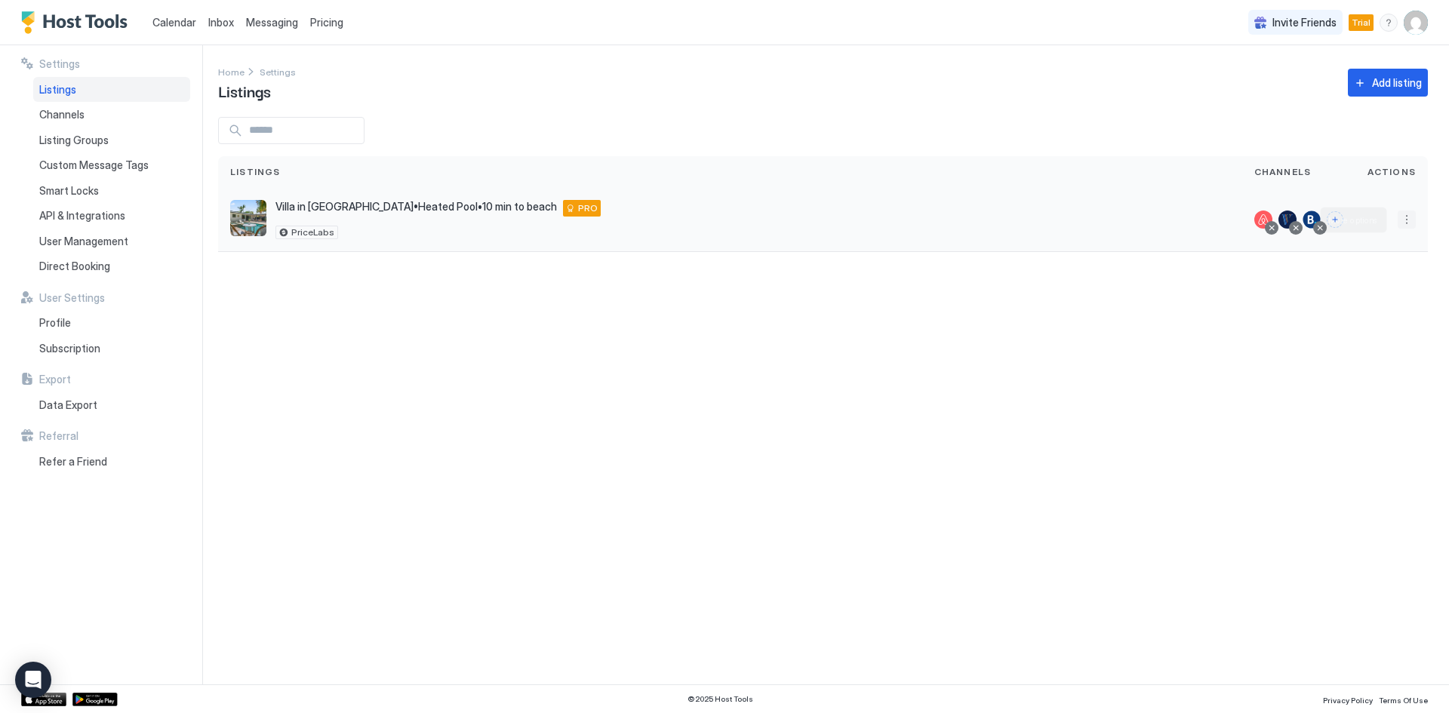
click at [1405, 223] on button "More options" at bounding box center [1407, 220] width 18 height 18
click at [1366, 291] on span "Listing Settings" at bounding box center [1372, 289] width 67 height 11
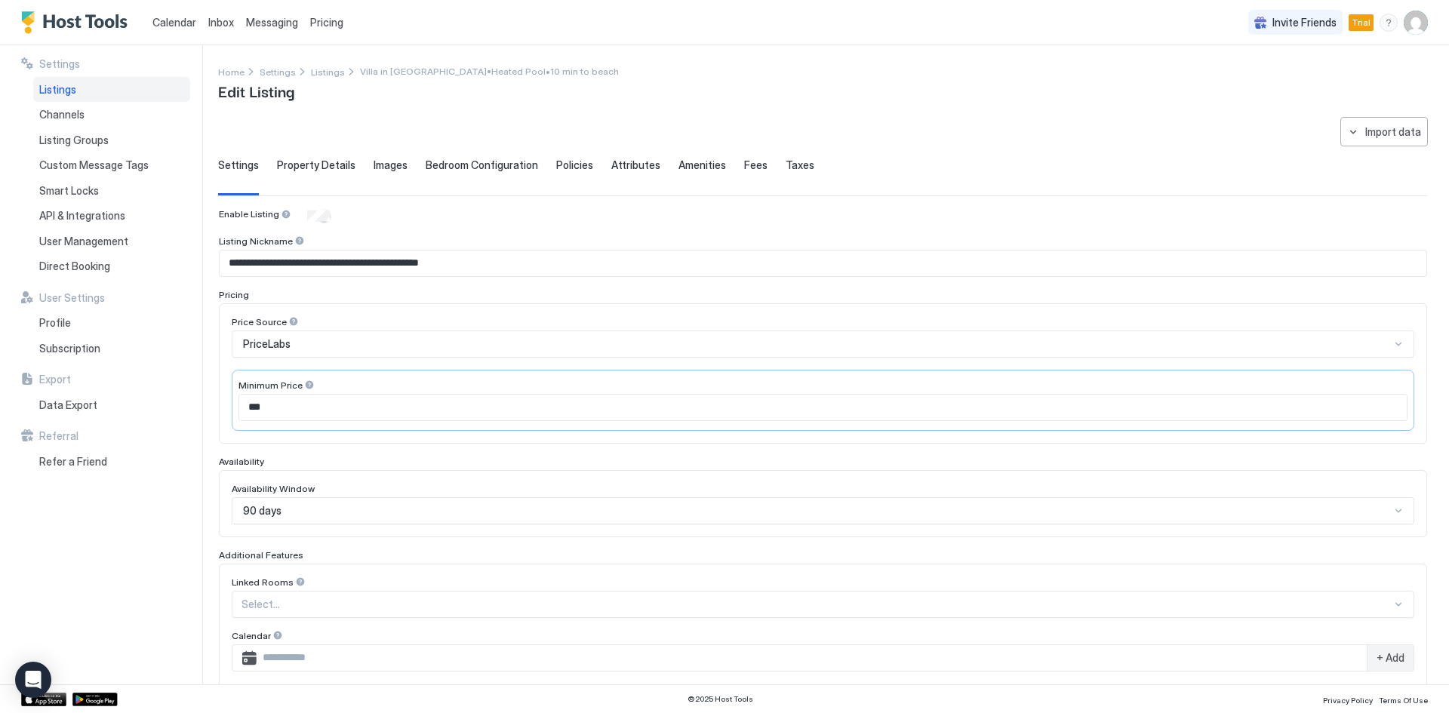
click at [328, 26] on span "Pricing" at bounding box center [326, 23] width 33 height 14
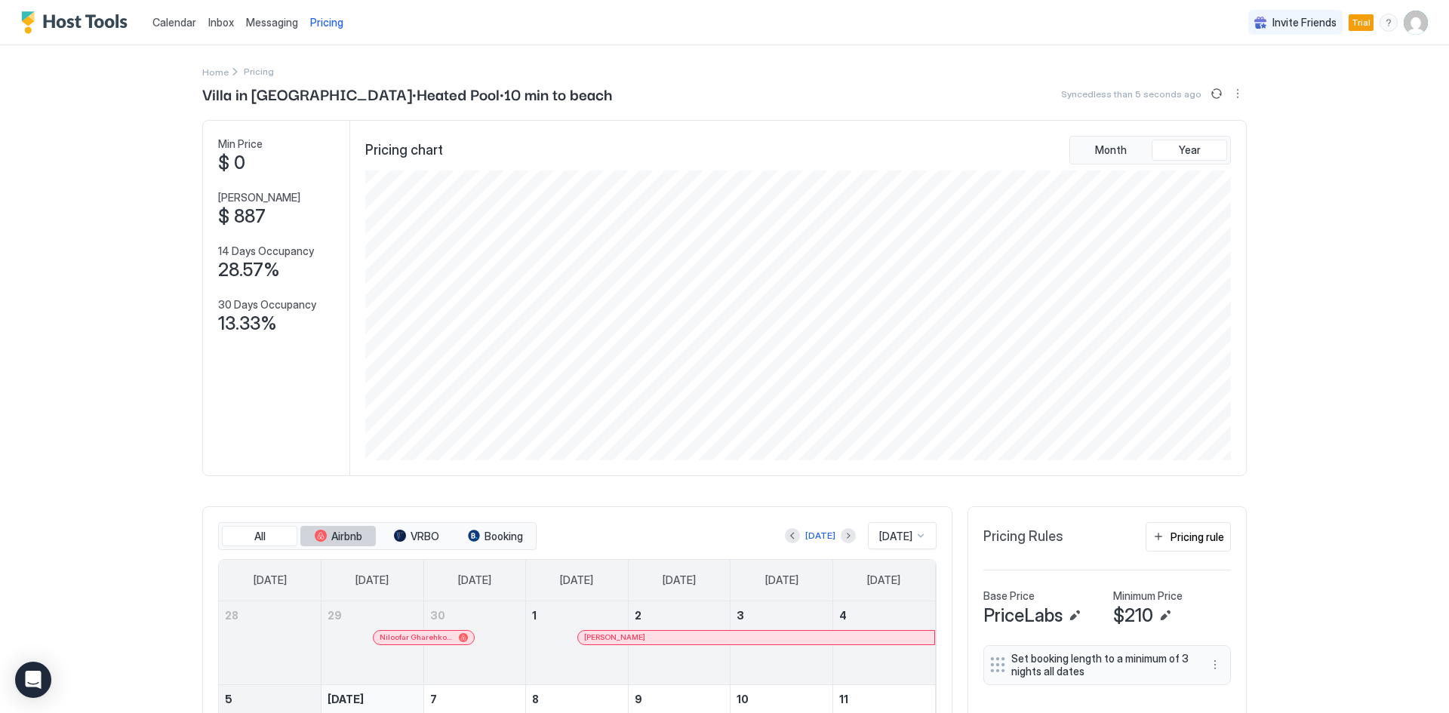
click at [331, 537] on span "Airbnb" at bounding box center [346, 537] width 31 height 14
click at [260, 537] on button "All" at bounding box center [259, 536] width 75 height 21
click at [1427, 397] on div "Calendar Inbox Messaging Pricing Invite Friends Trial EM Home Pricing Villa in …" at bounding box center [724, 356] width 1449 height 713
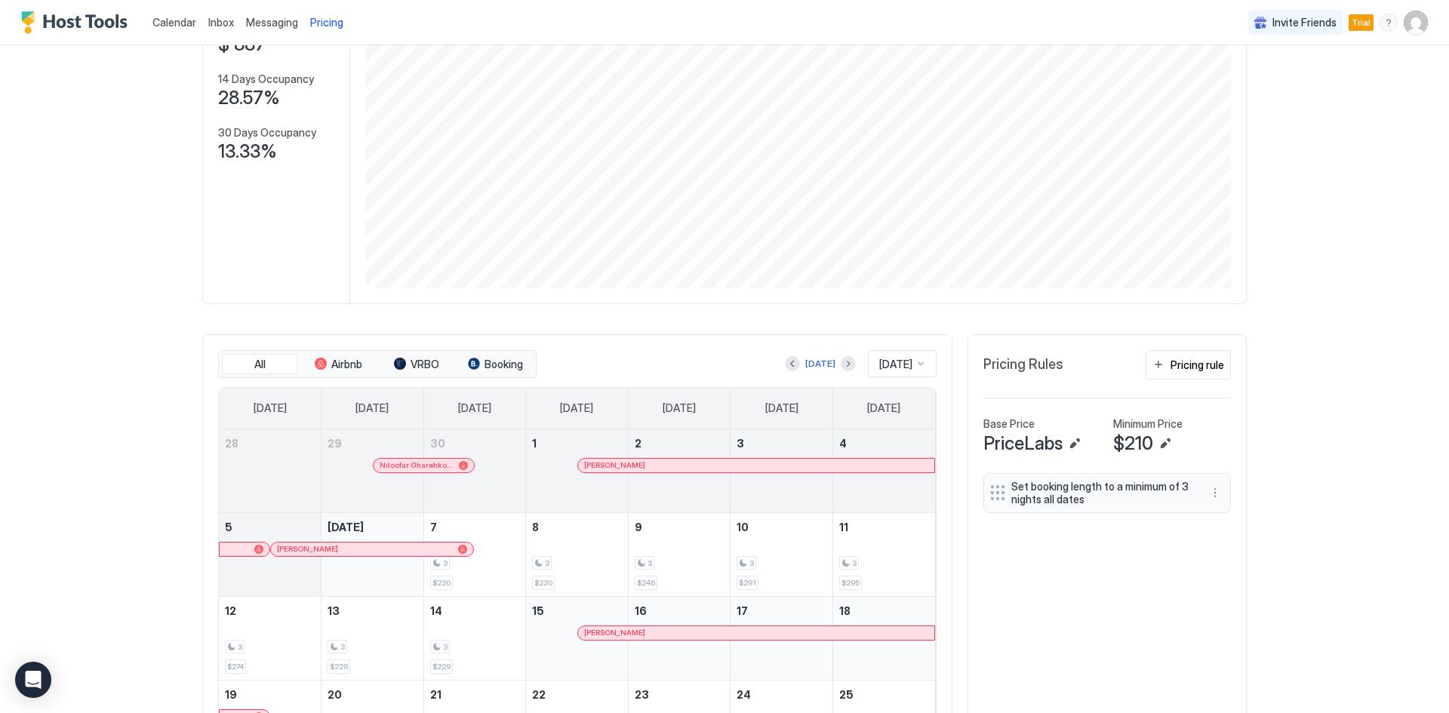
scroll to position [202, 0]
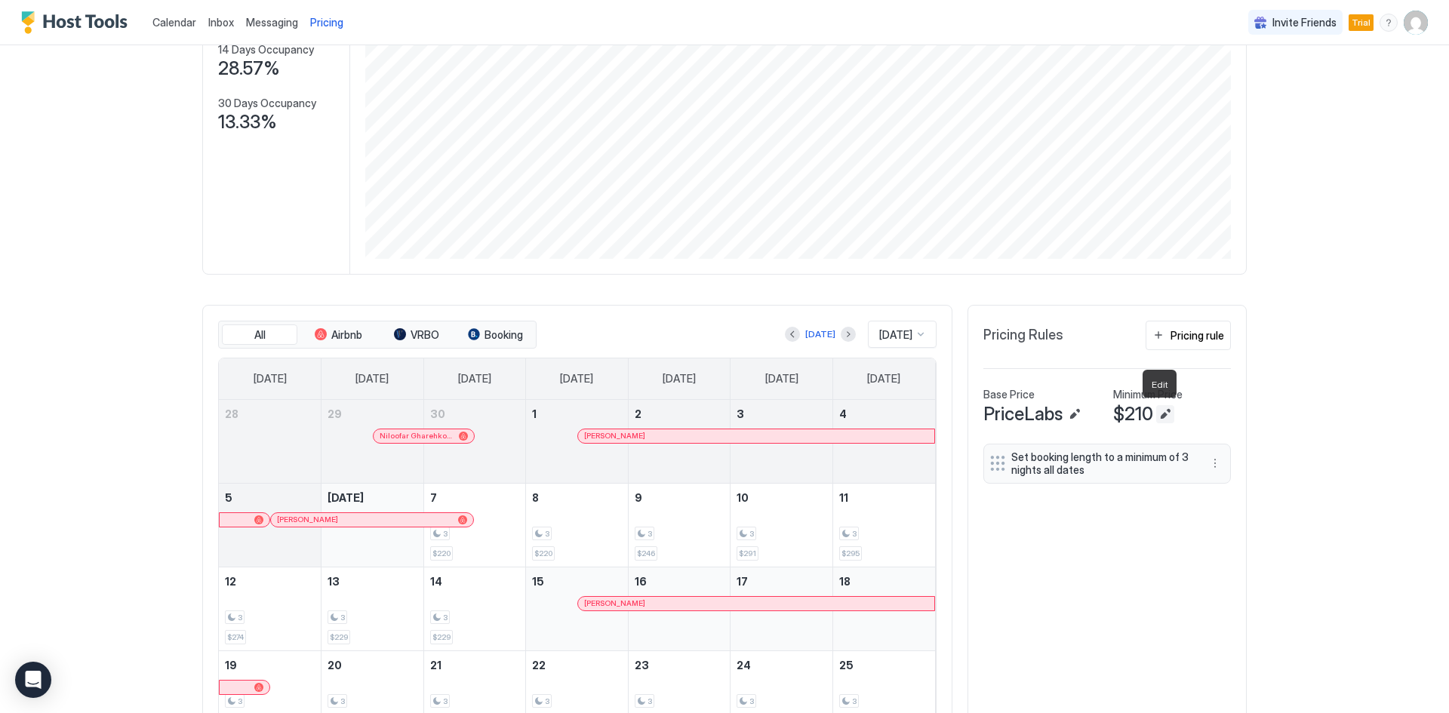
click at [1158, 413] on button "Edit" at bounding box center [1165, 414] width 18 height 18
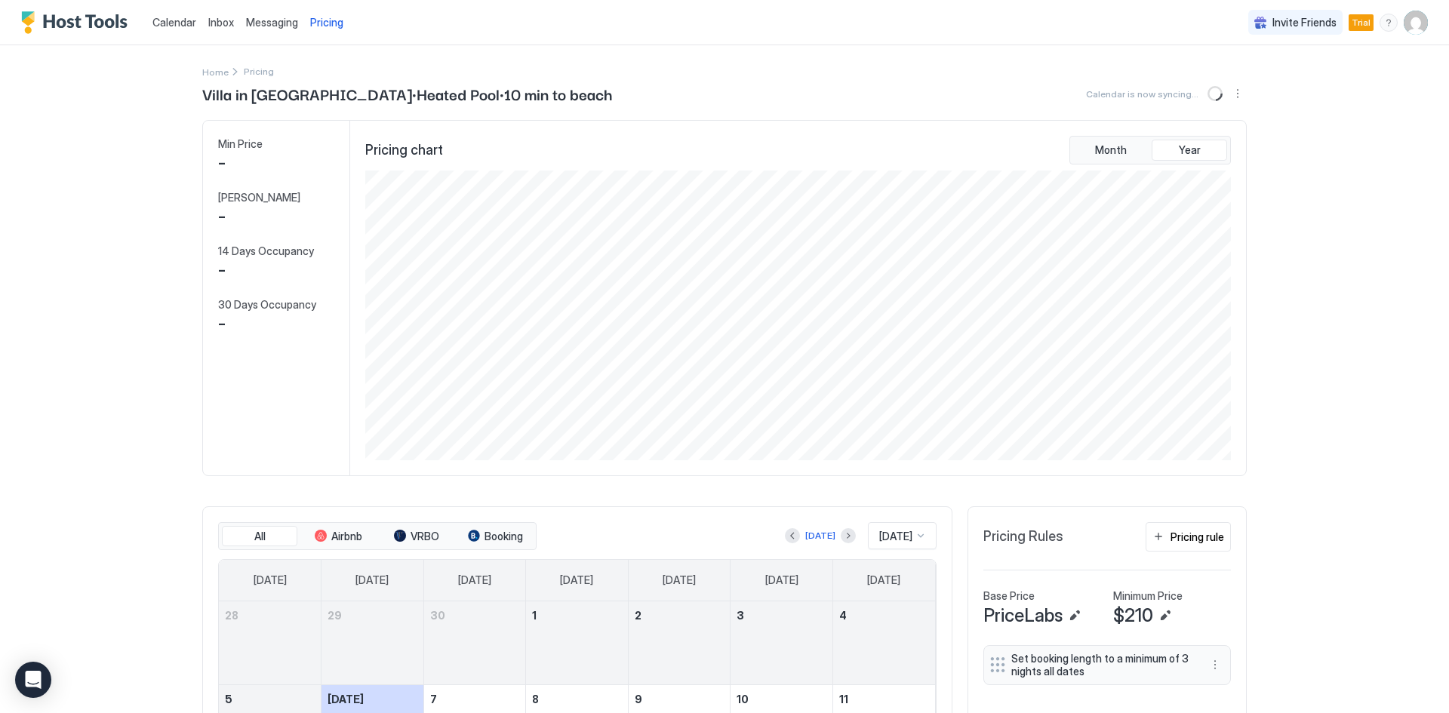
scroll to position [290, 869]
